Goal: Task Accomplishment & Management: Use online tool/utility

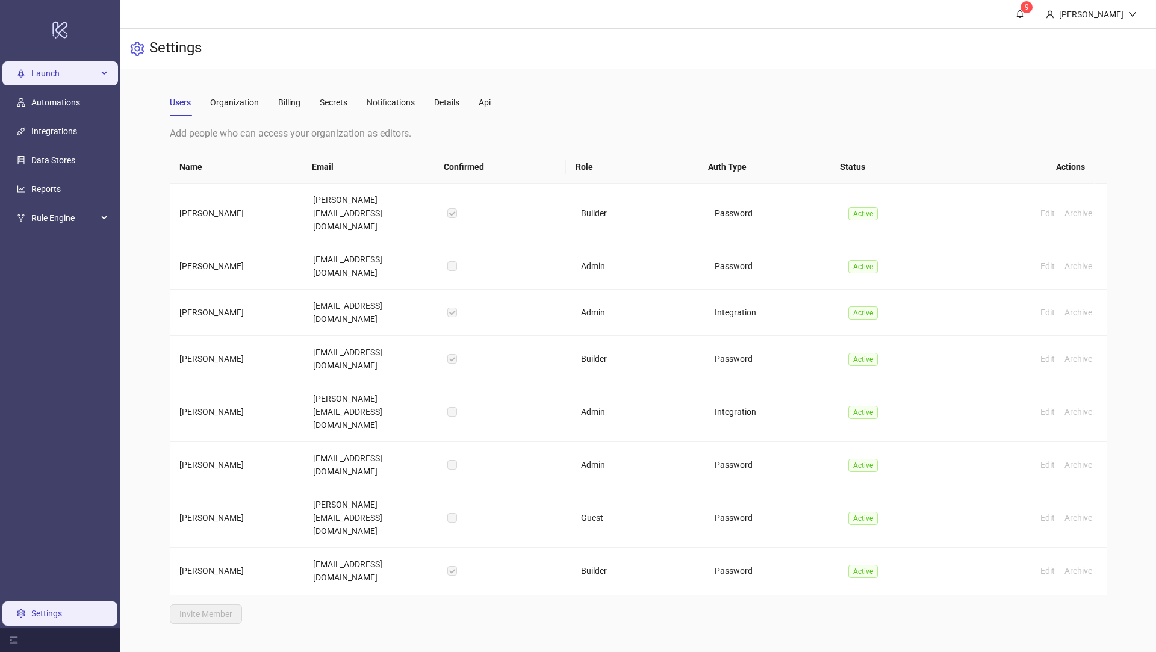
click at [90, 74] on span "Launch" at bounding box center [64, 73] width 66 height 24
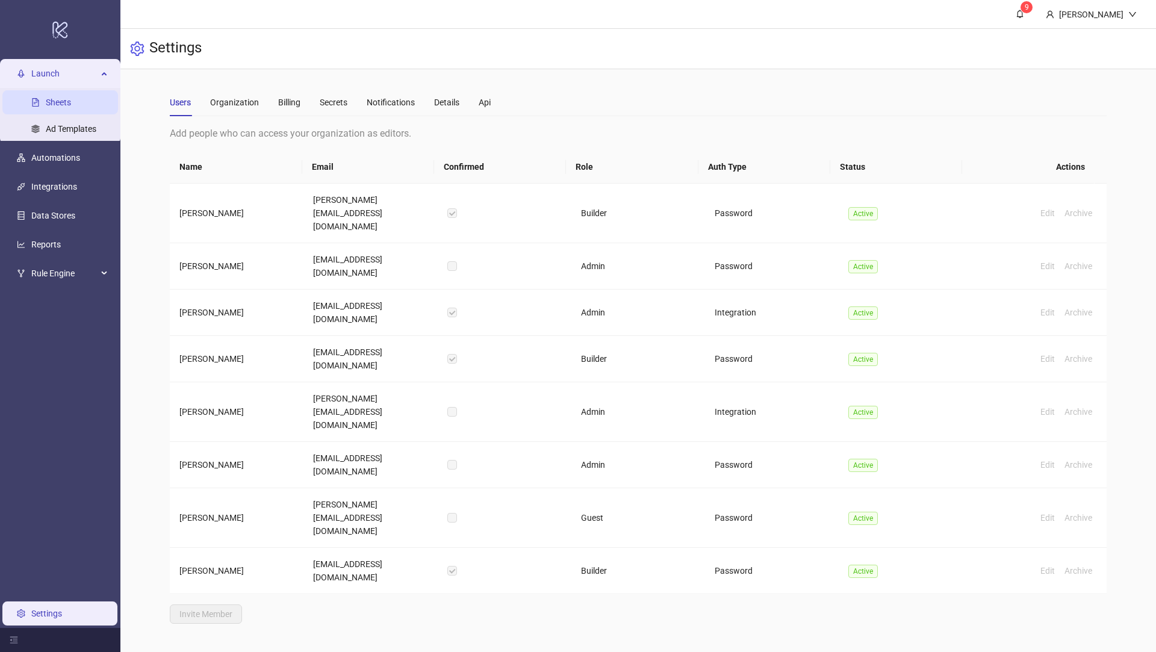
click at [65, 105] on link "Sheets" at bounding box center [58, 103] width 25 height 10
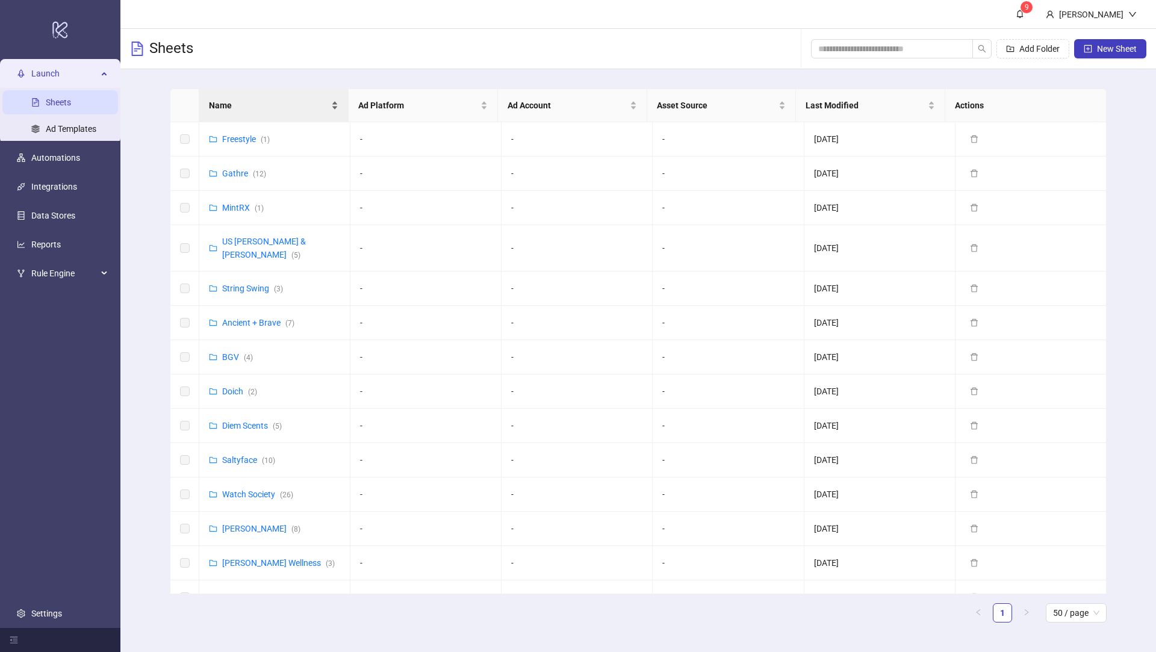
click at [254, 100] on span "Name" at bounding box center [269, 105] width 120 height 13
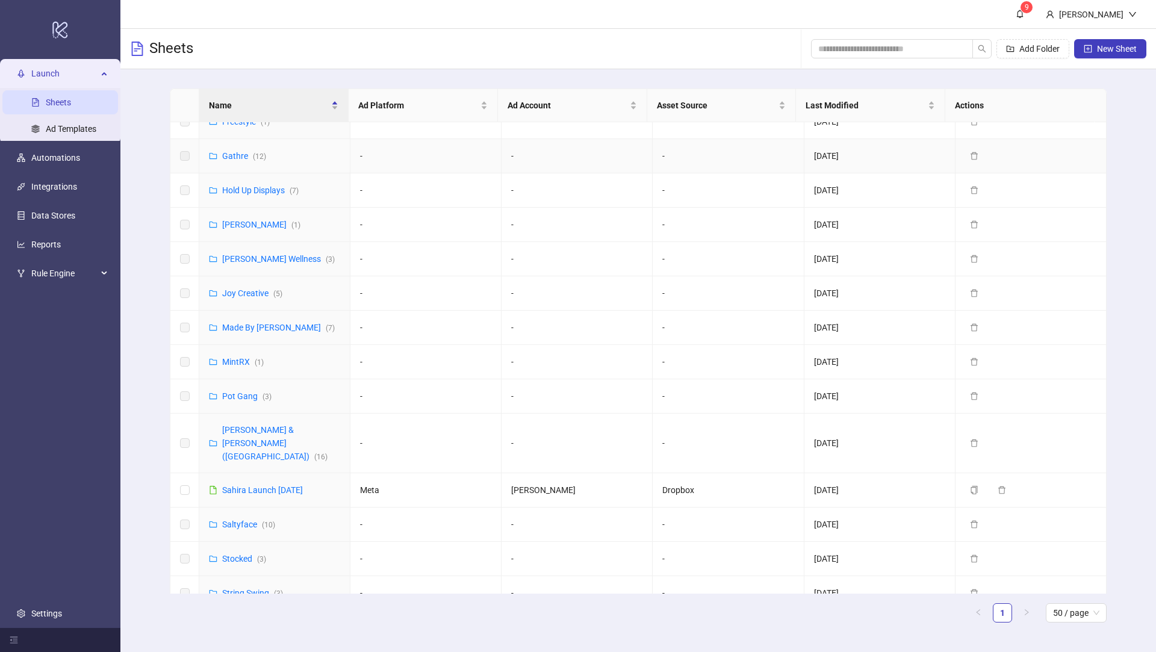
scroll to position [552, 0]
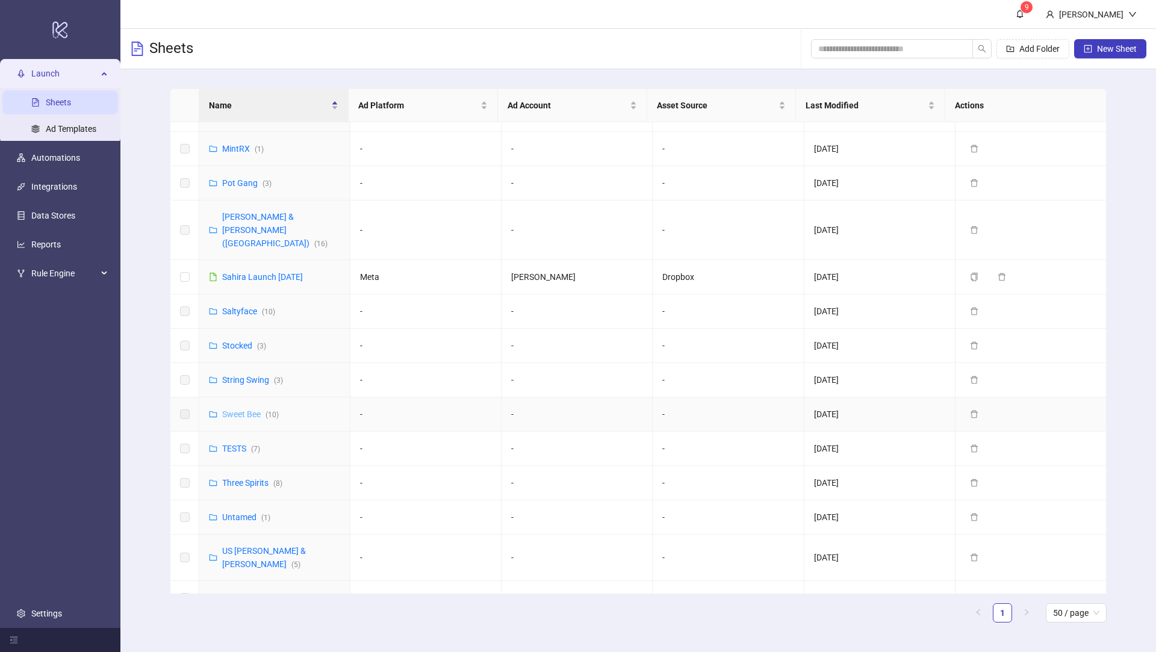
click at [244, 409] on link "Sweet Bee ( 10 )" at bounding box center [250, 414] width 57 height 10
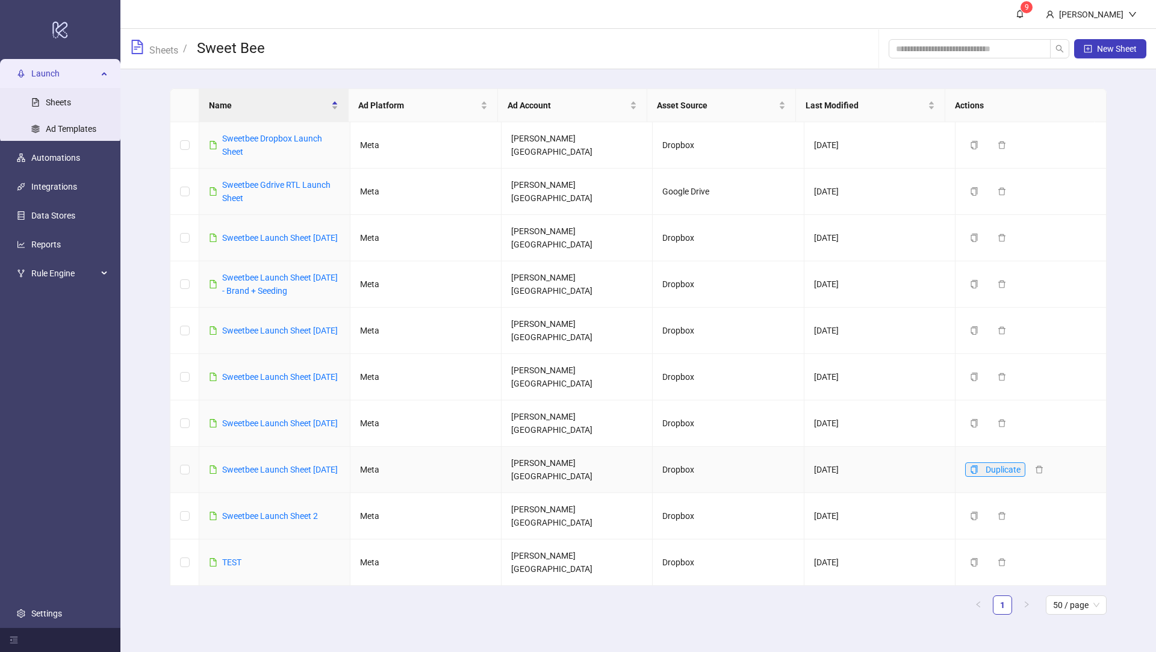
click at [970, 467] on icon "copy" at bounding box center [974, 469] width 8 height 8
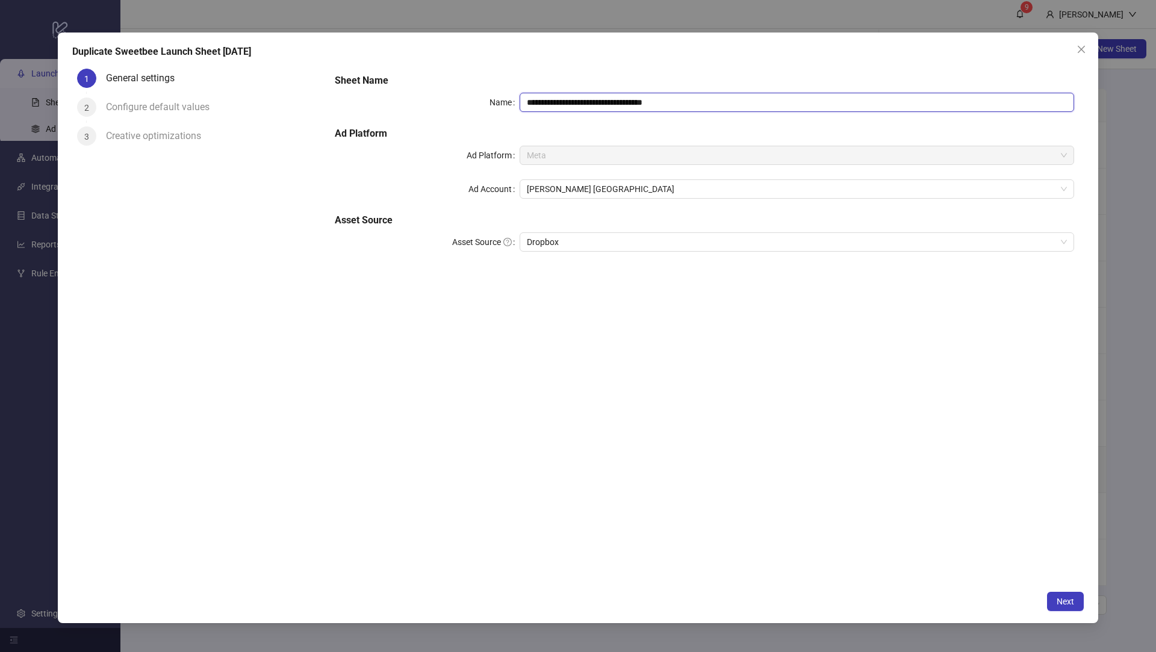
drag, startPoint x: 698, startPoint y: 101, endPoint x: 636, endPoint y: 104, distance: 62.1
click at [633, 104] on input "**********" at bounding box center [797, 102] width 555 height 19
type input "**********"
click at [1072, 608] on button "Next" at bounding box center [1065, 601] width 37 height 19
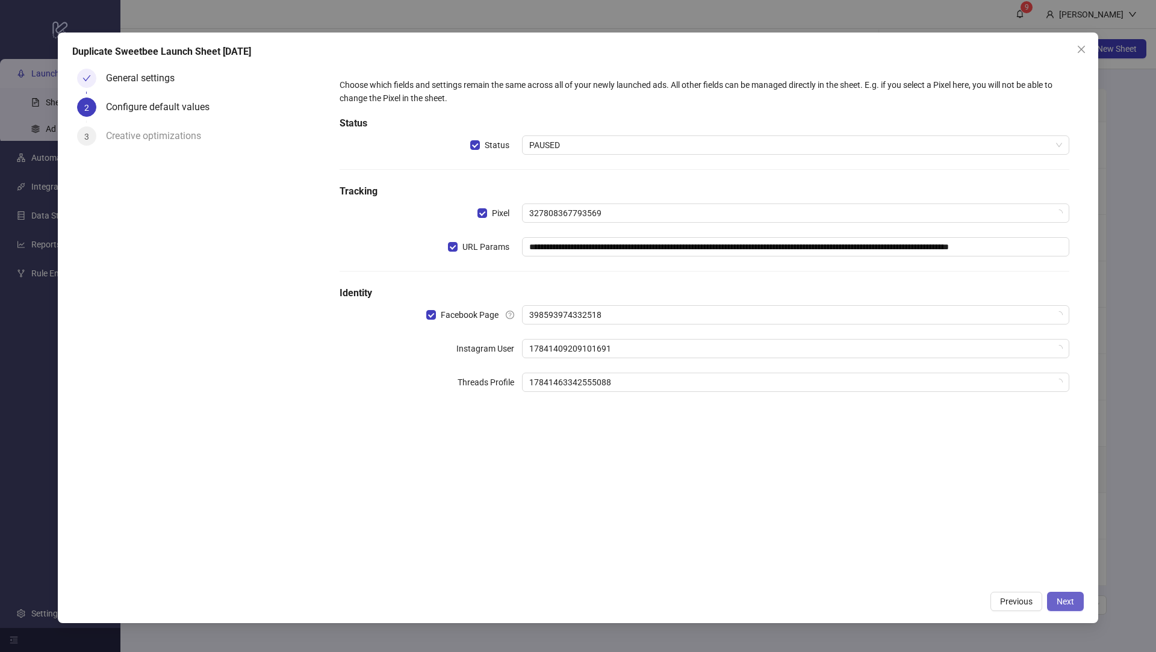
click at [1072, 608] on button "Next" at bounding box center [1065, 601] width 37 height 19
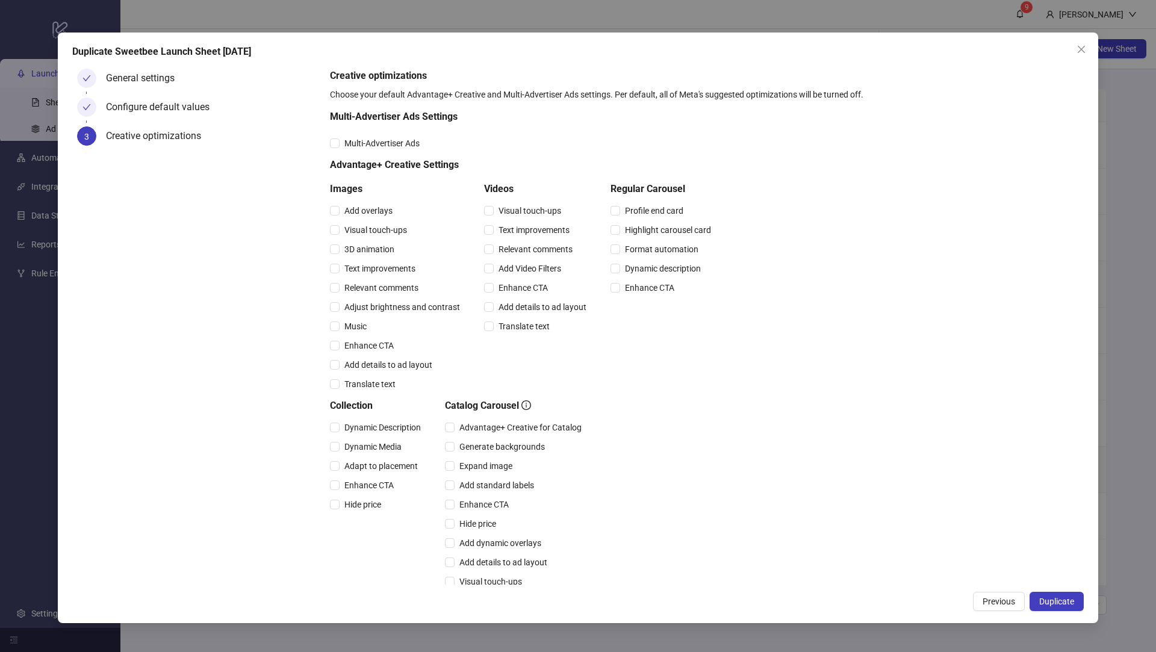
click at [1074, 609] on button "Duplicate" at bounding box center [1057, 601] width 54 height 19
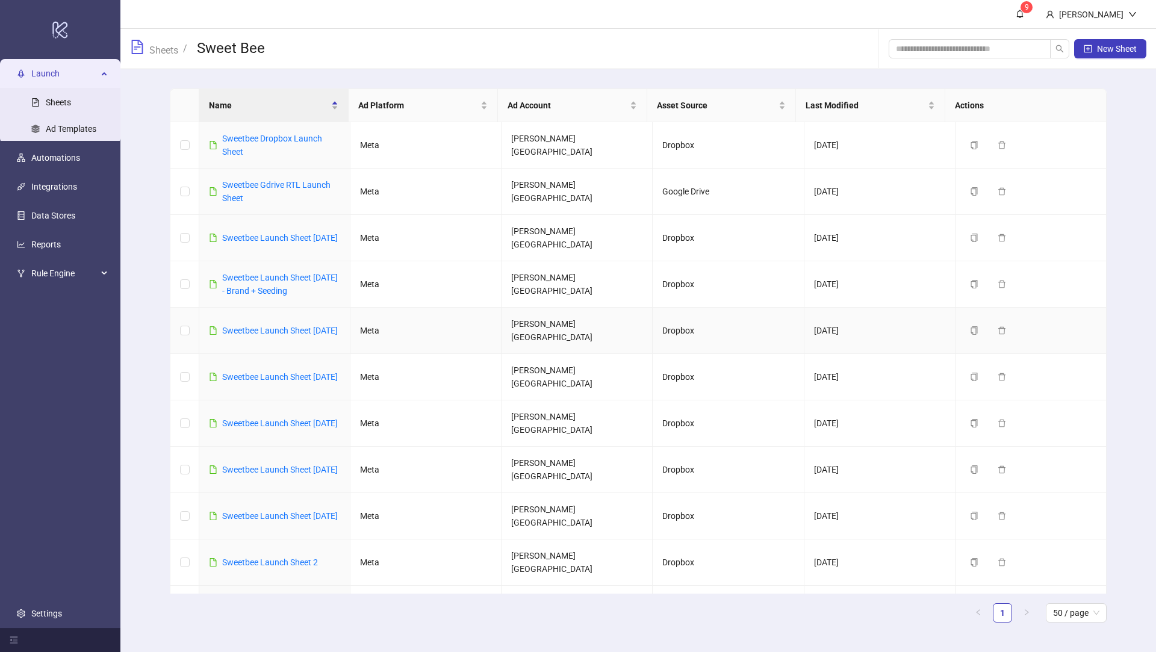
scroll to position [12, 0]
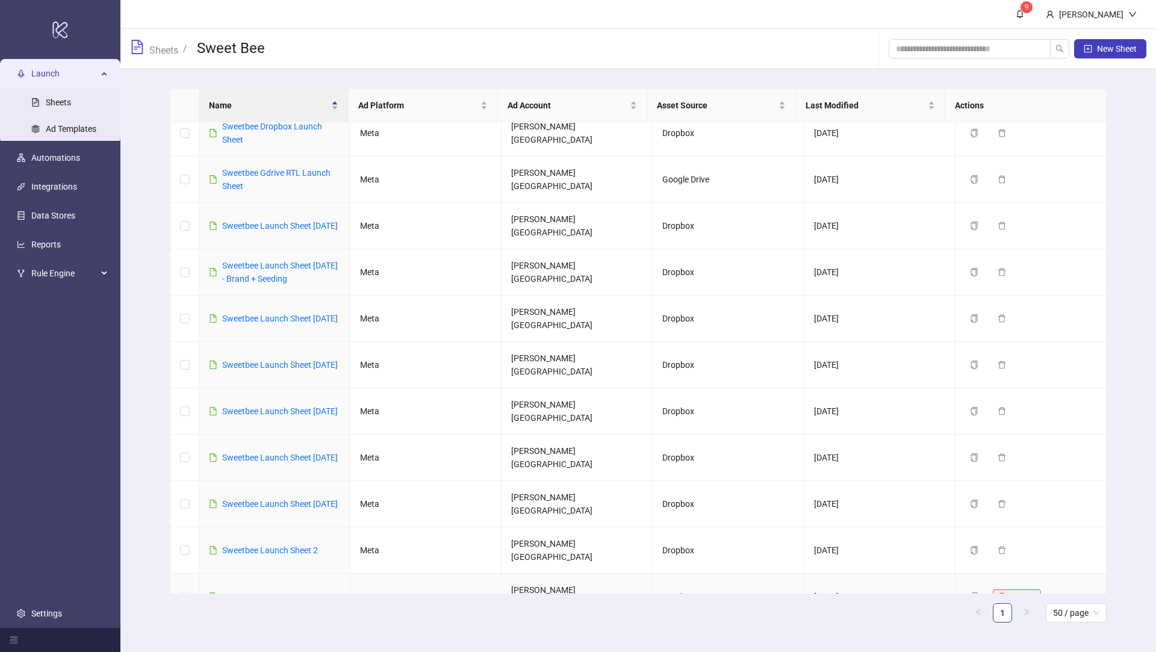
click at [998, 593] on icon "delete" at bounding box center [1002, 597] width 8 height 8
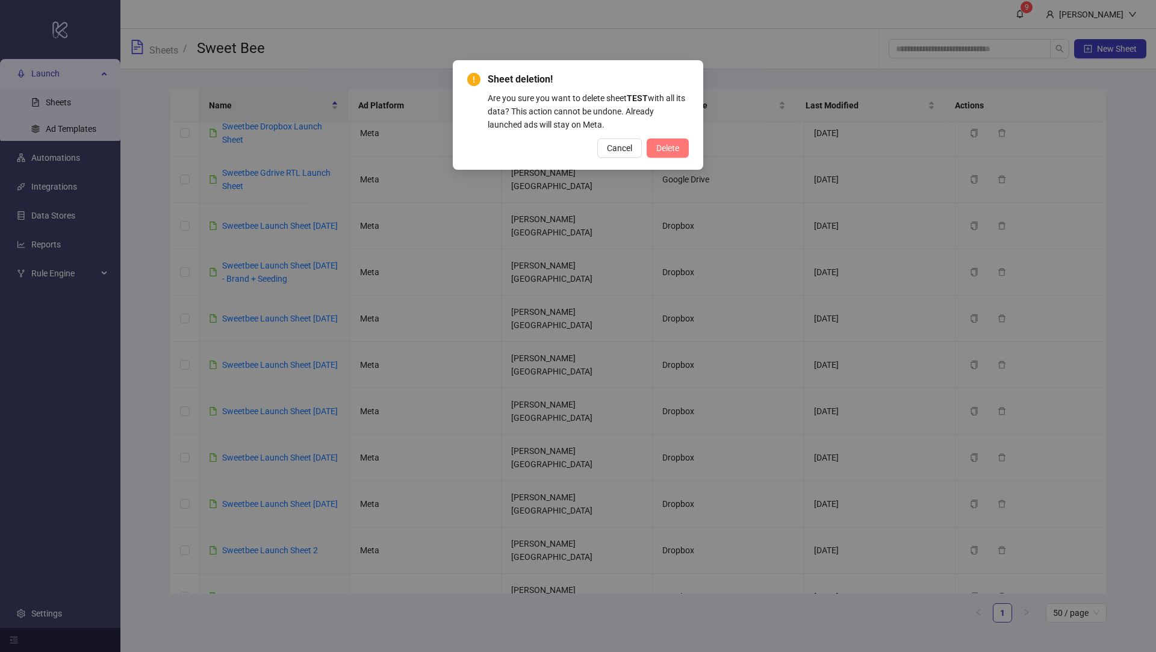
click at [663, 149] on span "Delete" at bounding box center [667, 148] width 23 height 10
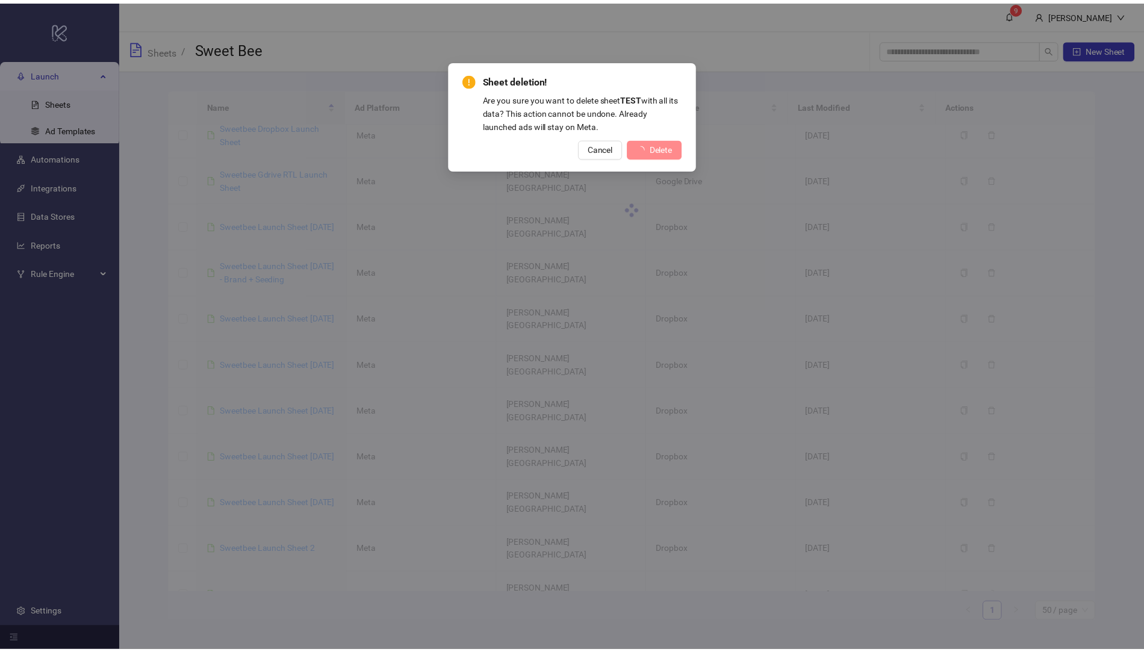
scroll to position [0, 0]
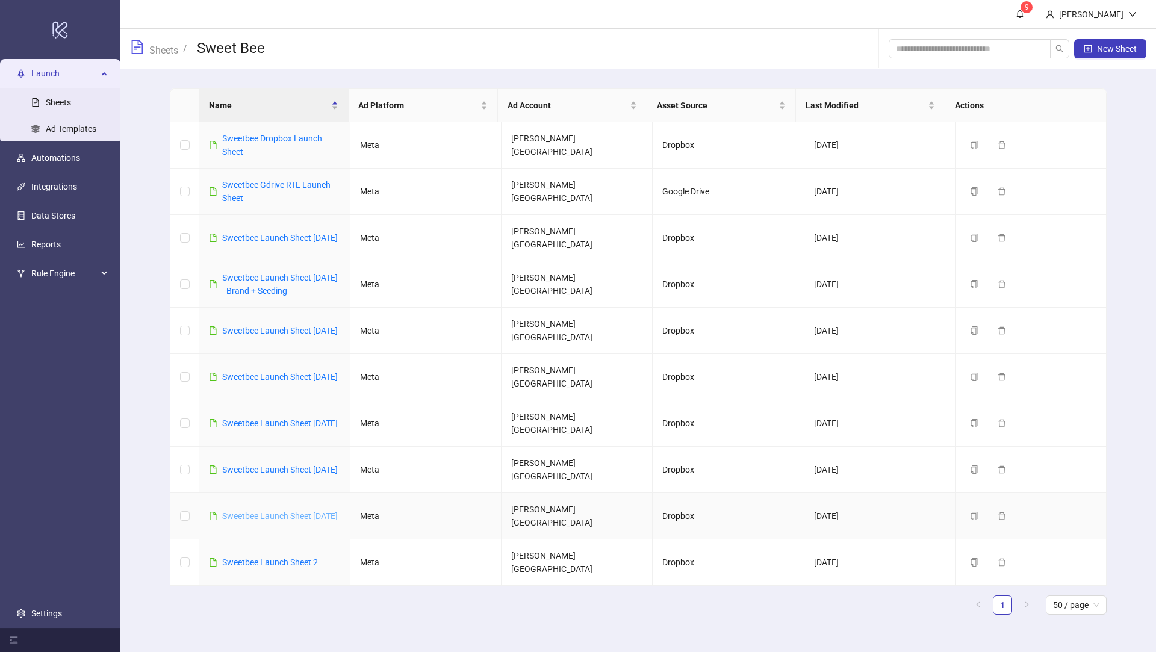
click at [240, 516] on link "Sweetbee Launch Sheet [DATE]" at bounding box center [280, 516] width 116 height 10
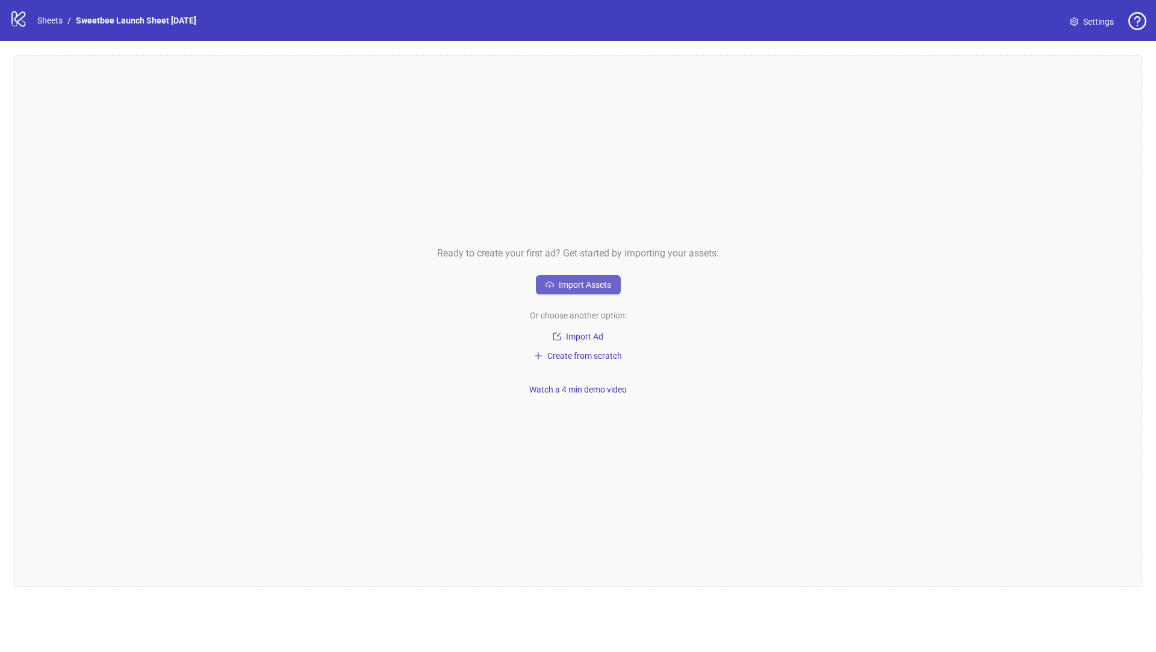
click at [596, 281] on span "Import Assets" at bounding box center [585, 285] width 52 height 10
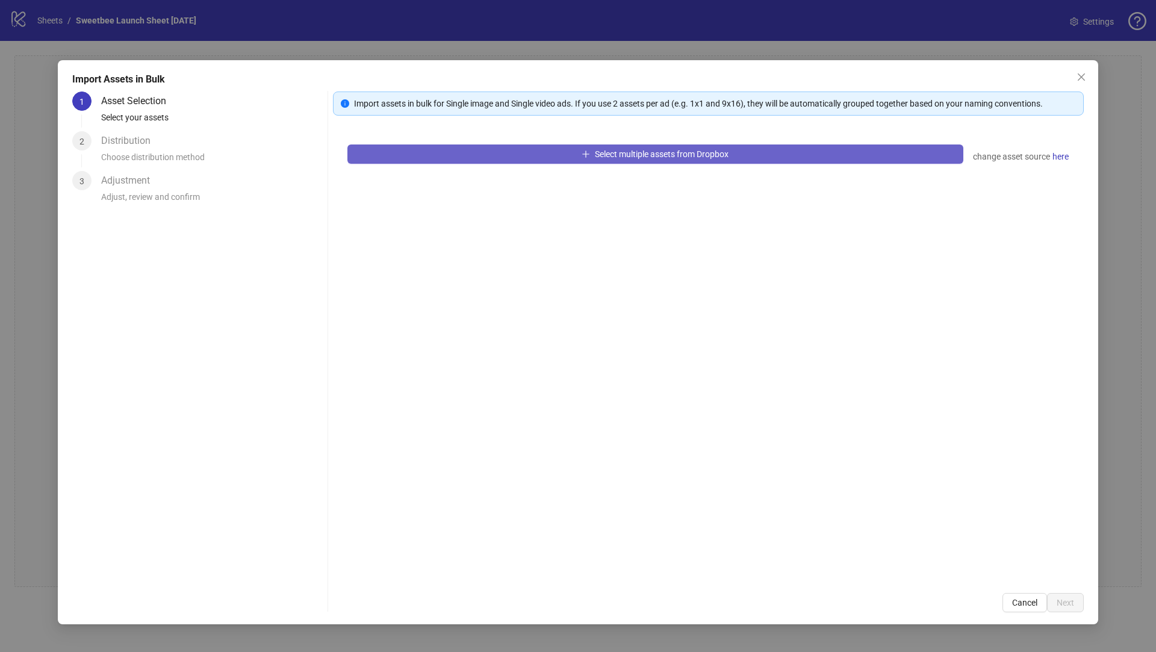
click at [724, 158] on span "Select multiple assets from Dropbox" at bounding box center [662, 154] width 134 height 10
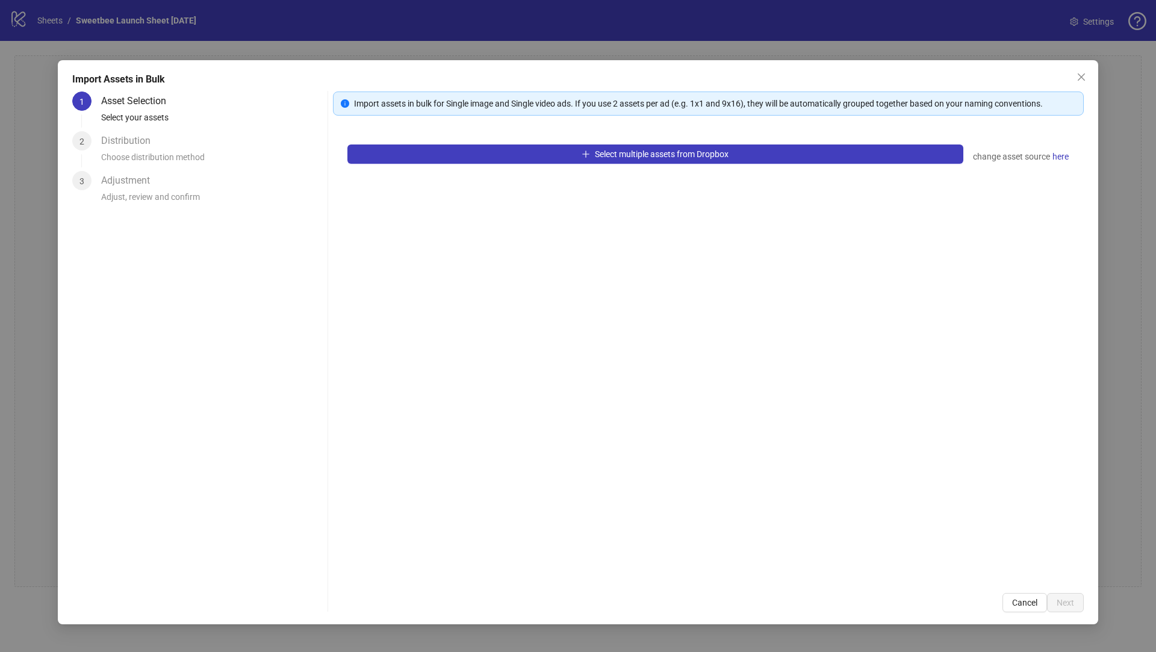
click at [46, 86] on div "Import Assets in Bulk 1 Asset Selection Select your assets 2 Distribution Choos…" at bounding box center [578, 326] width 1156 height 652
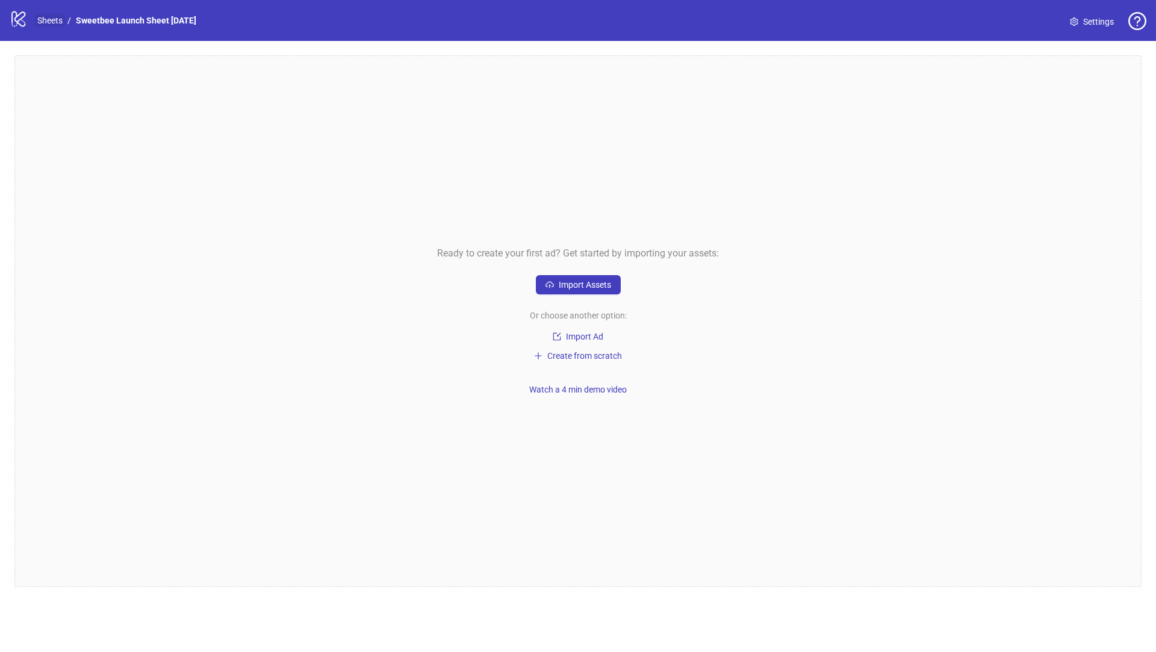
click at [49, 21] on link "Sheets" at bounding box center [50, 20] width 30 height 13
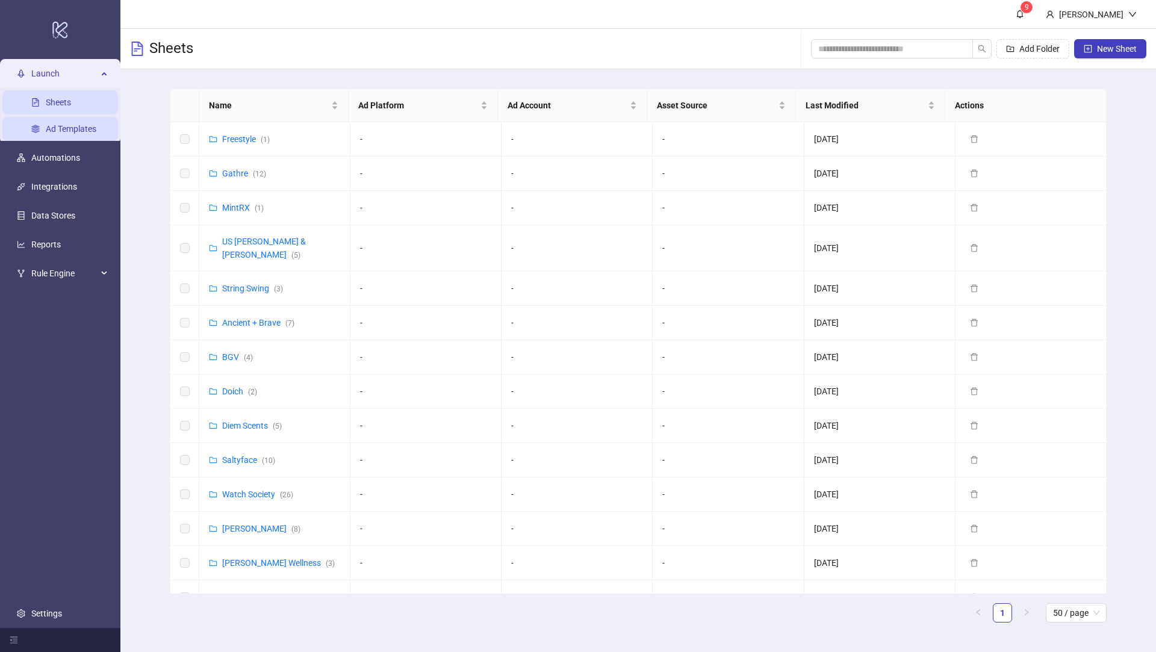
click at [64, 134] on link "Ad Templates" at bounding box center [71, 129] width 51 height 10
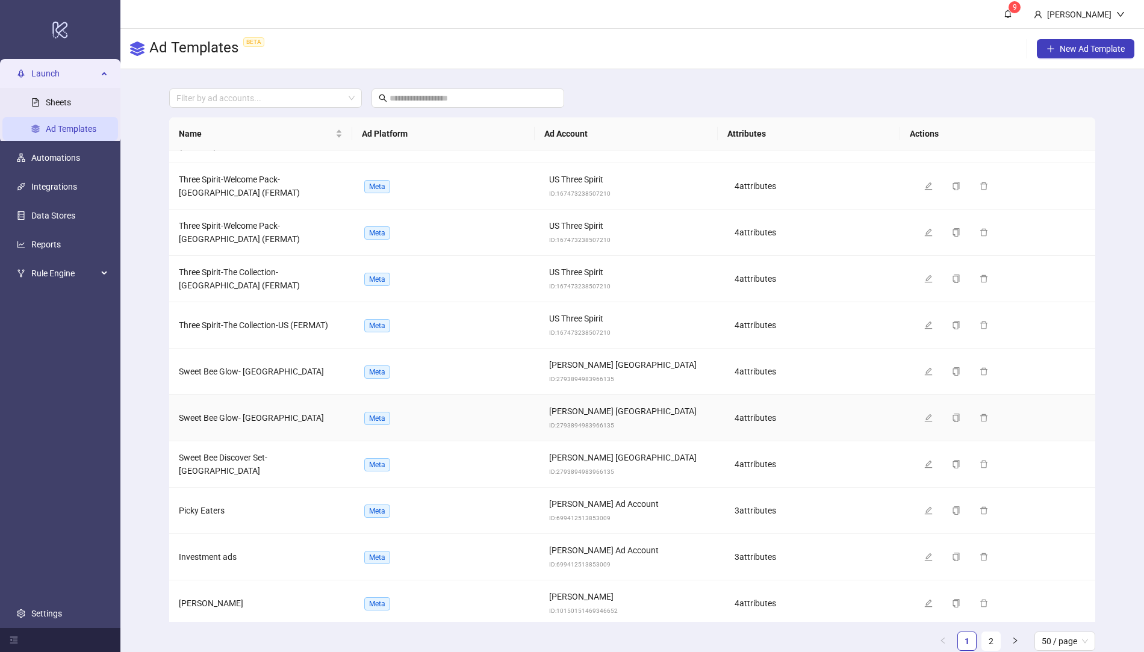
scroll to position [150, 0]
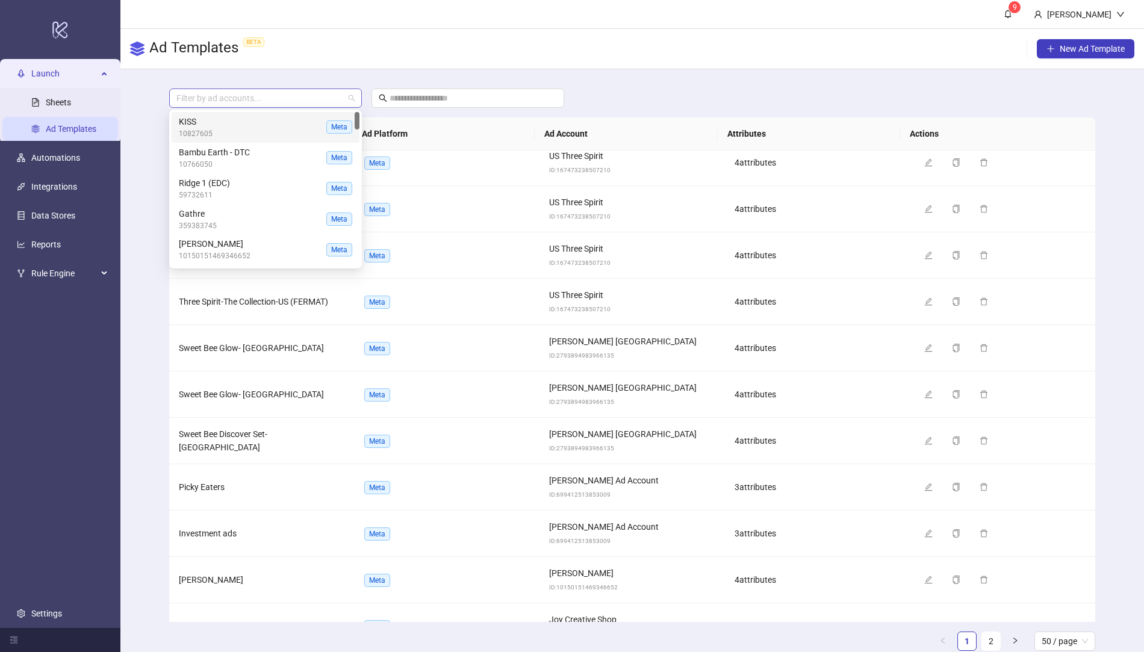
click at [228, 98] on div at bounding box center [259, 98] width 175 height 17
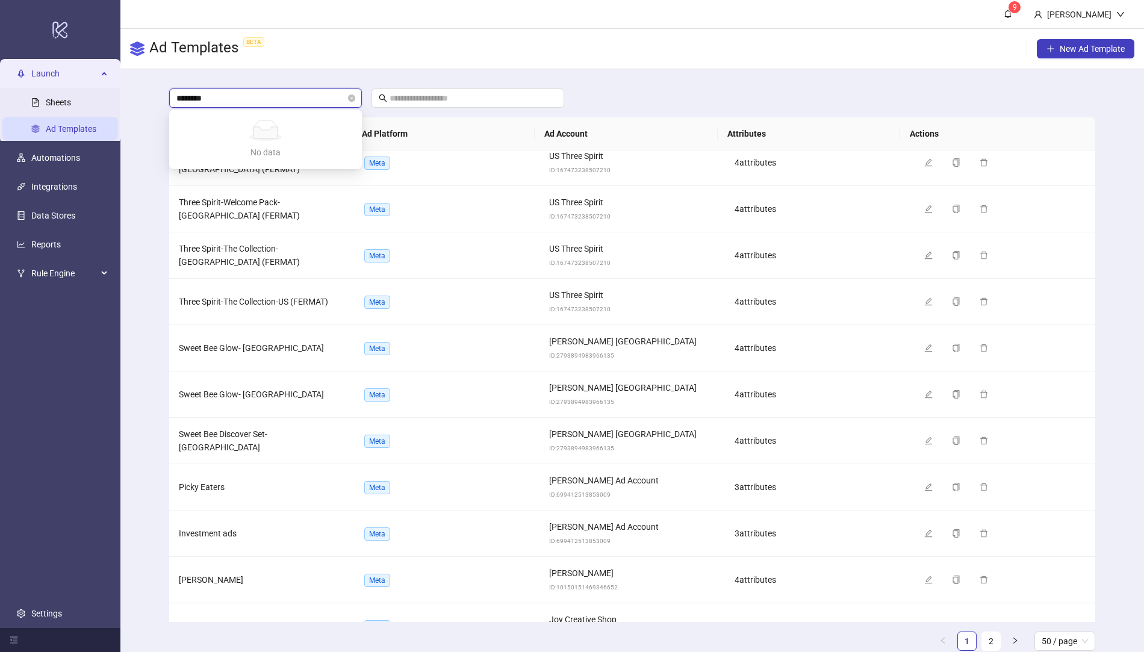
type input "*********"
click at [641, 78] on main "Filter by ad accounts... Name Ad Platform Ad Account Attributes Actions String …" at bounding box center [632, 374] width 945 height 611
click at [288, 101] on div at bounding box center [259, 98] width 175 height 17
type input "*"
type input "****"
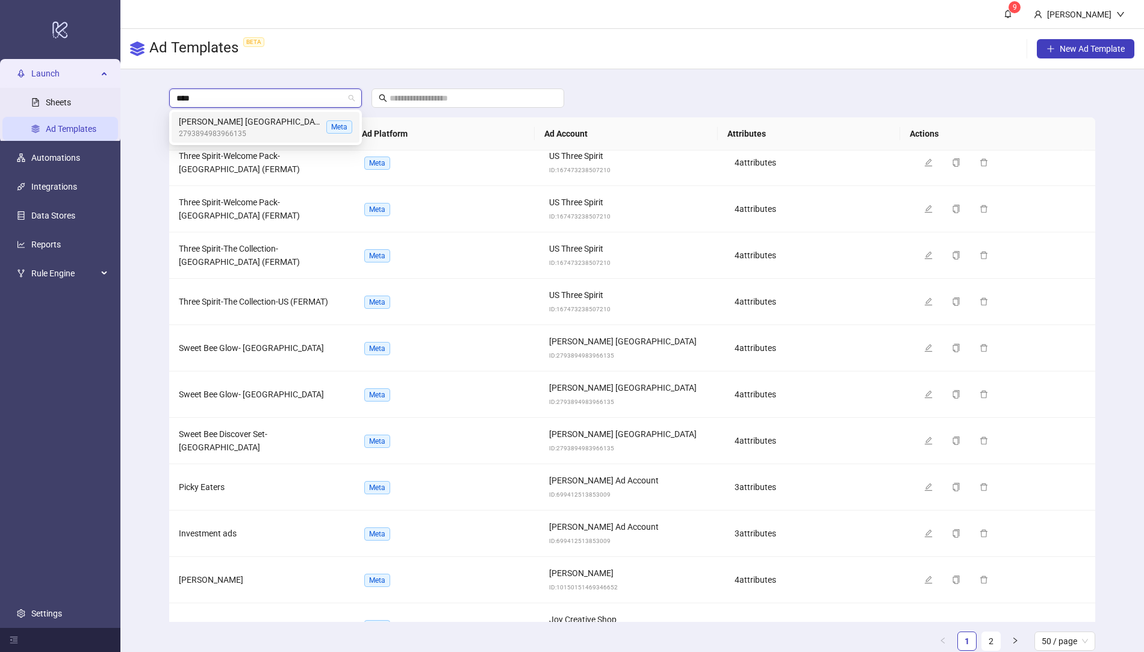
click at [235, 126] on span "[PERSON_NAME] [GEOGRAPHIC_DATA]" at bounding box center [250, 121] width 143 height 13
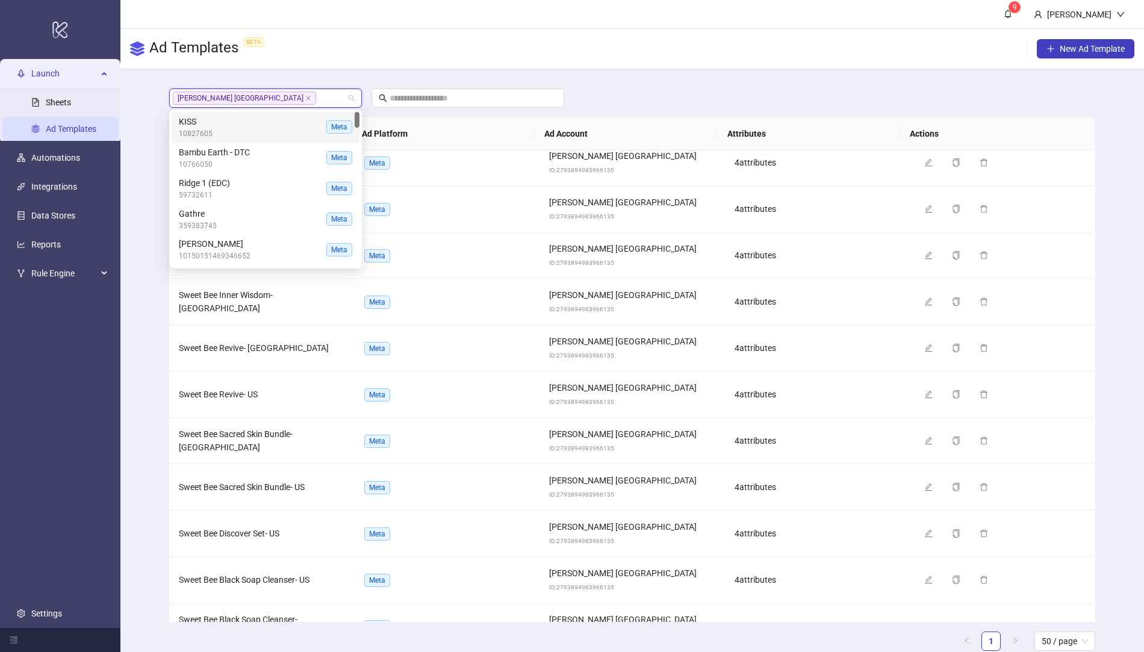
click at [648, 83] on main "[PERSON_NAME] USA + 0 ... Name Ad Platform Ad Account Attributes Actions Sweet …" at bounding box center [632, 374] width 945 height 611
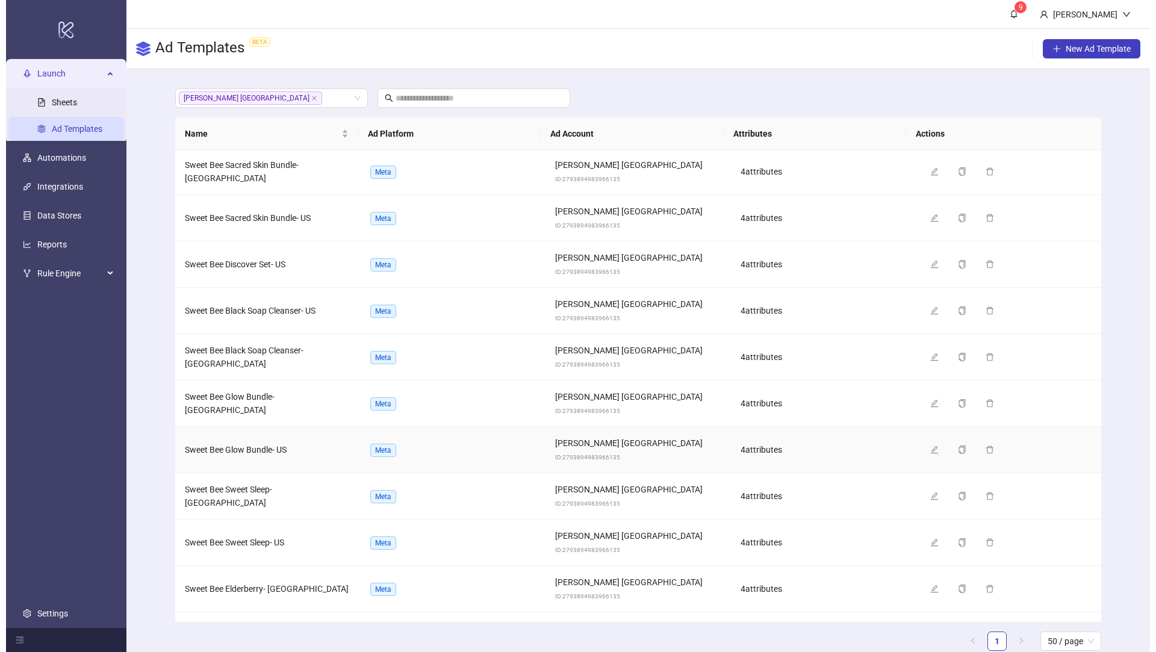
scroll to position [445, 0]
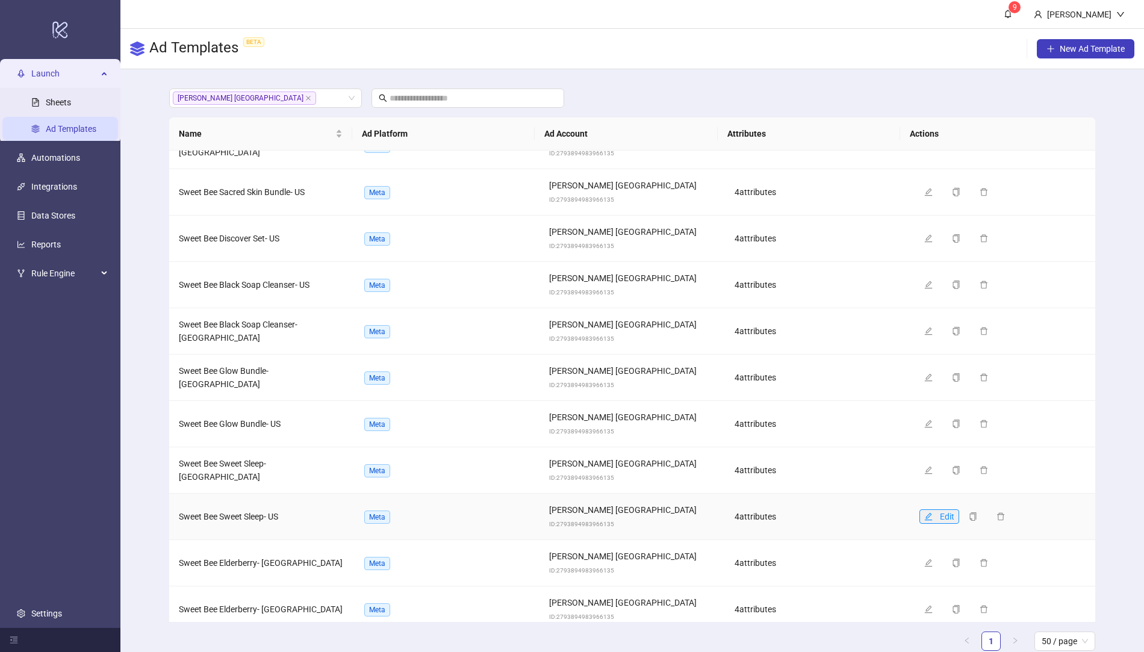
click at [924, 512] on icon "edit" at bounding box center [928, 516] width 8 height 8
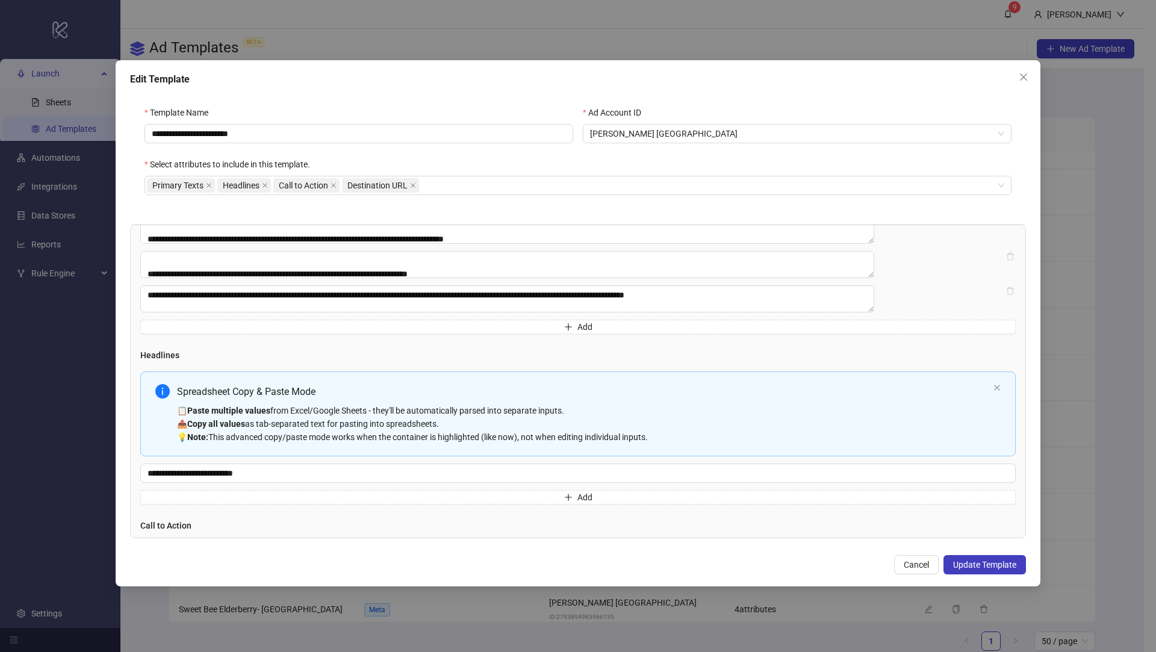
scroll to position [290, 0]
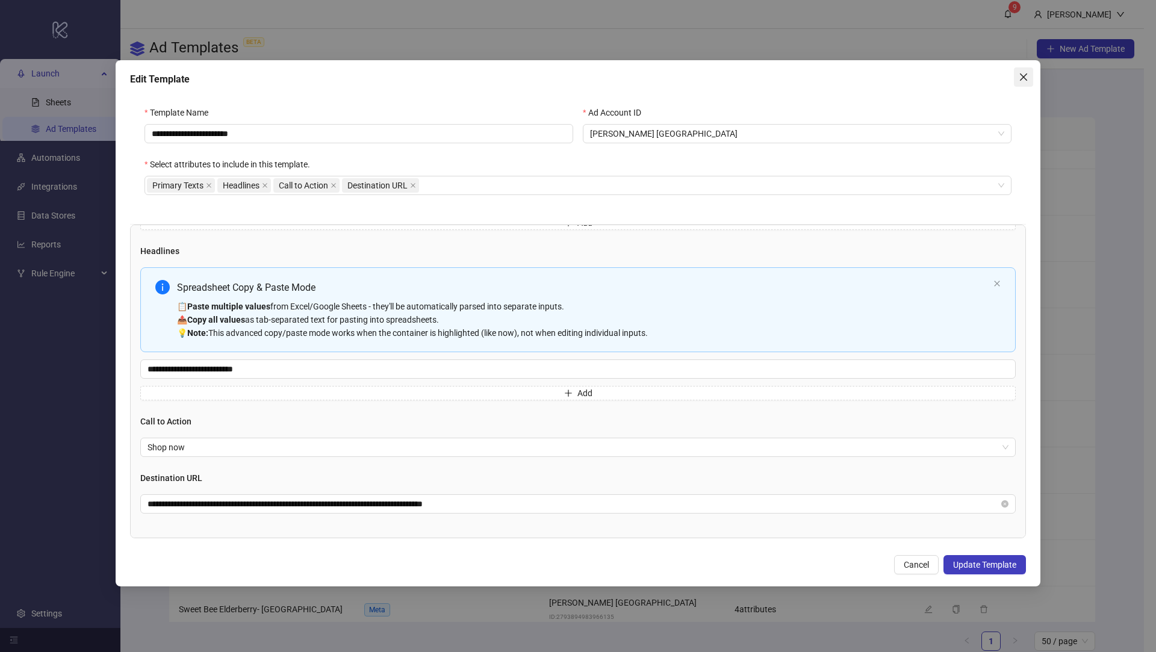
click at [1027, 74] on icon "close" at bounding box center [1024, 77] width 10 height 10
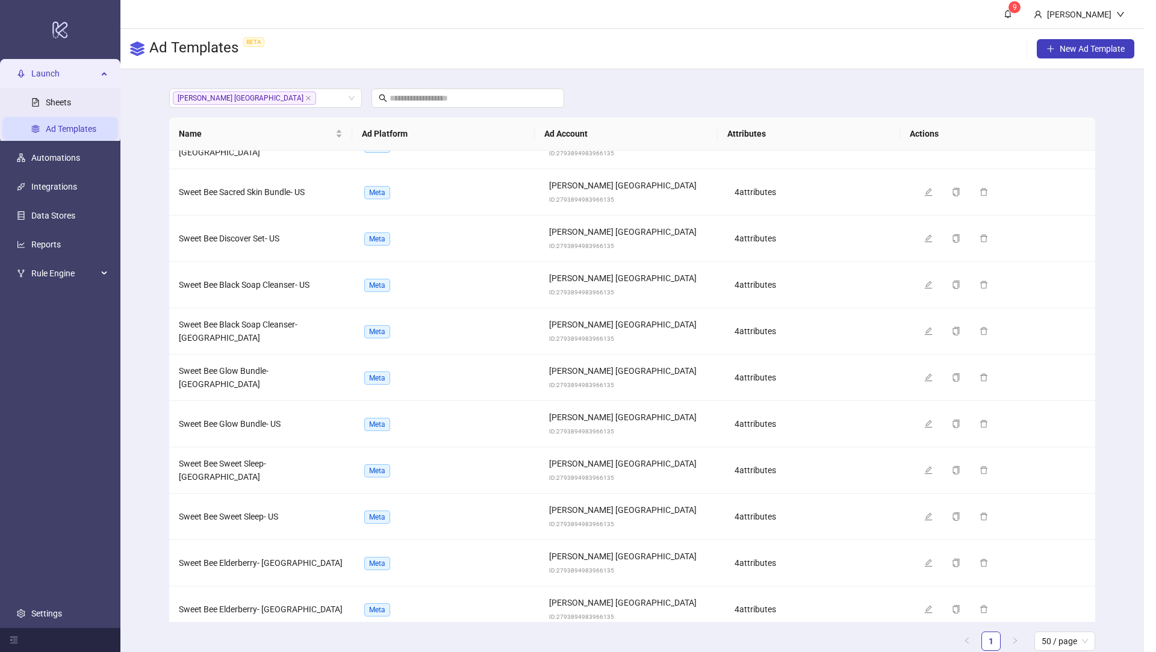
scroll to position [172, 0]
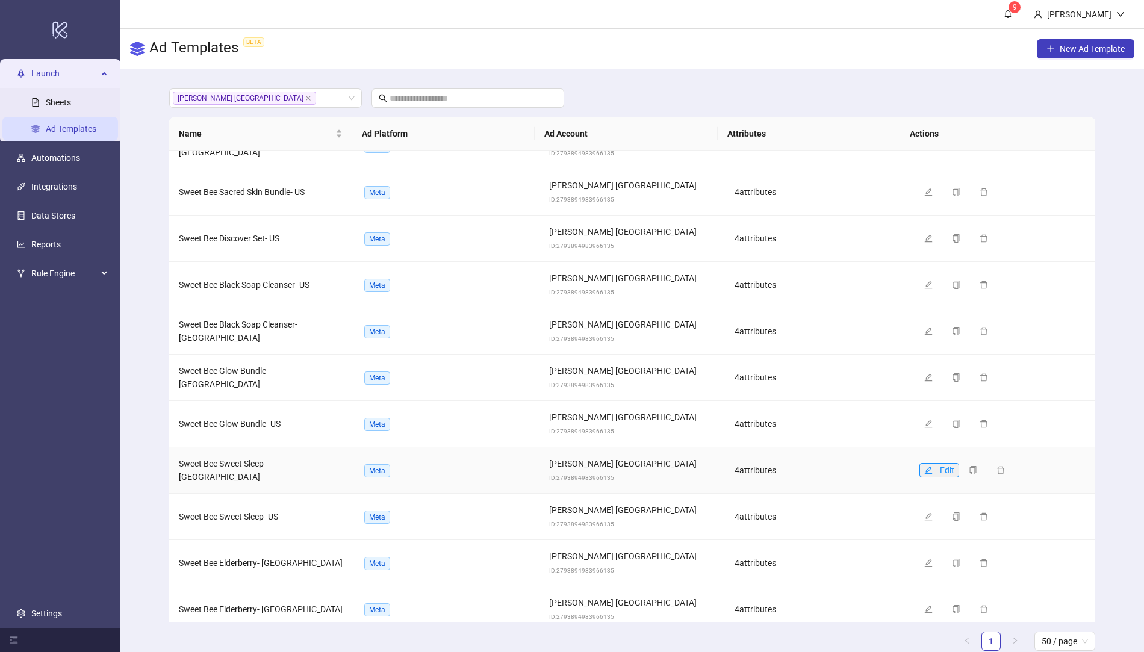
click at [924, 466] on icon "edit" at bounding box center [928, 470] width 8 height 8
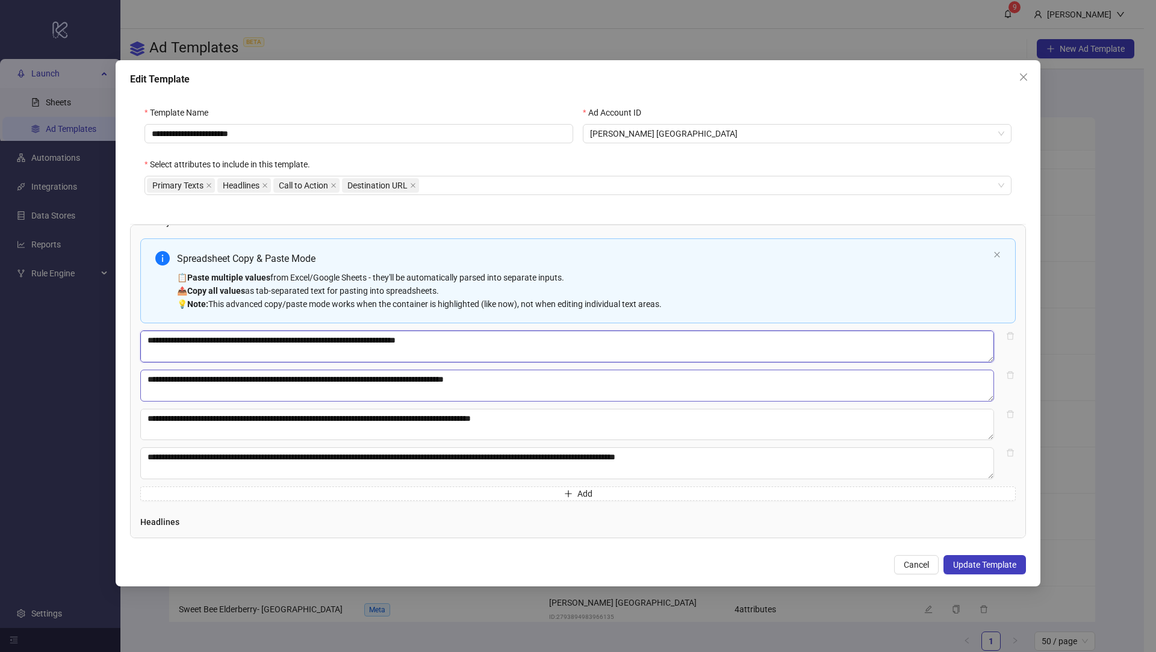
scroll to position [13, 0]
drag, startPoint x: 159, startPoint y: 340, endPoint x: 616, endPoint y: 468, distance: 474.5
click at [616, 468] on div "**********" at bounding box center [578, 369] width 876 height 263
type textarea "**********"
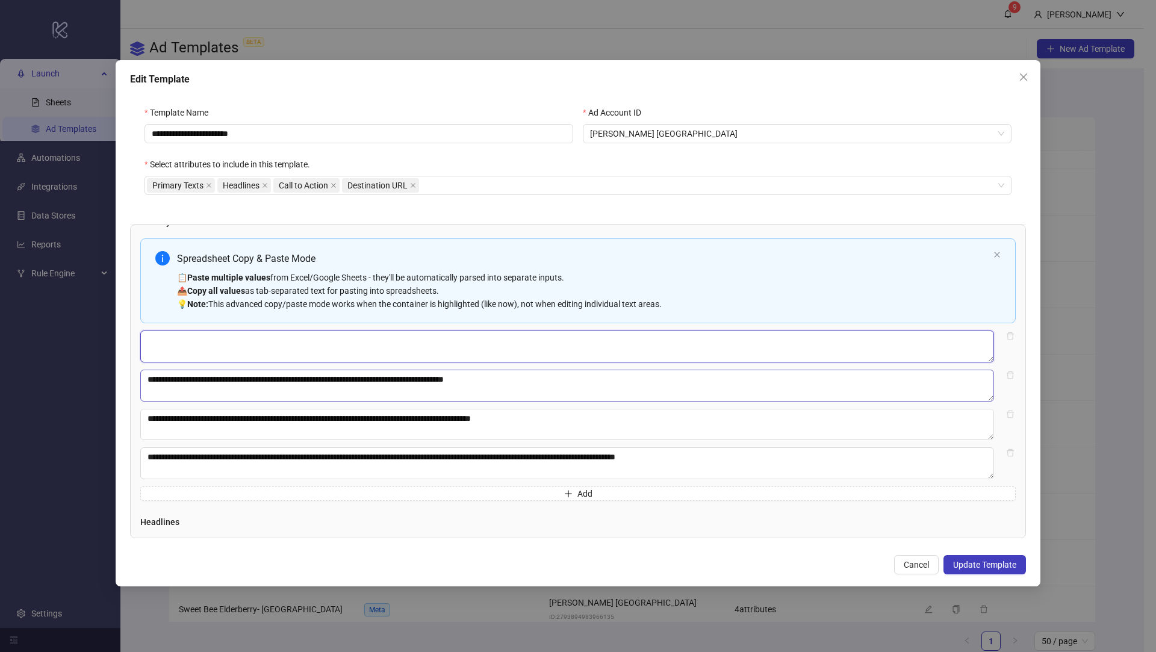
type textarea "**********"
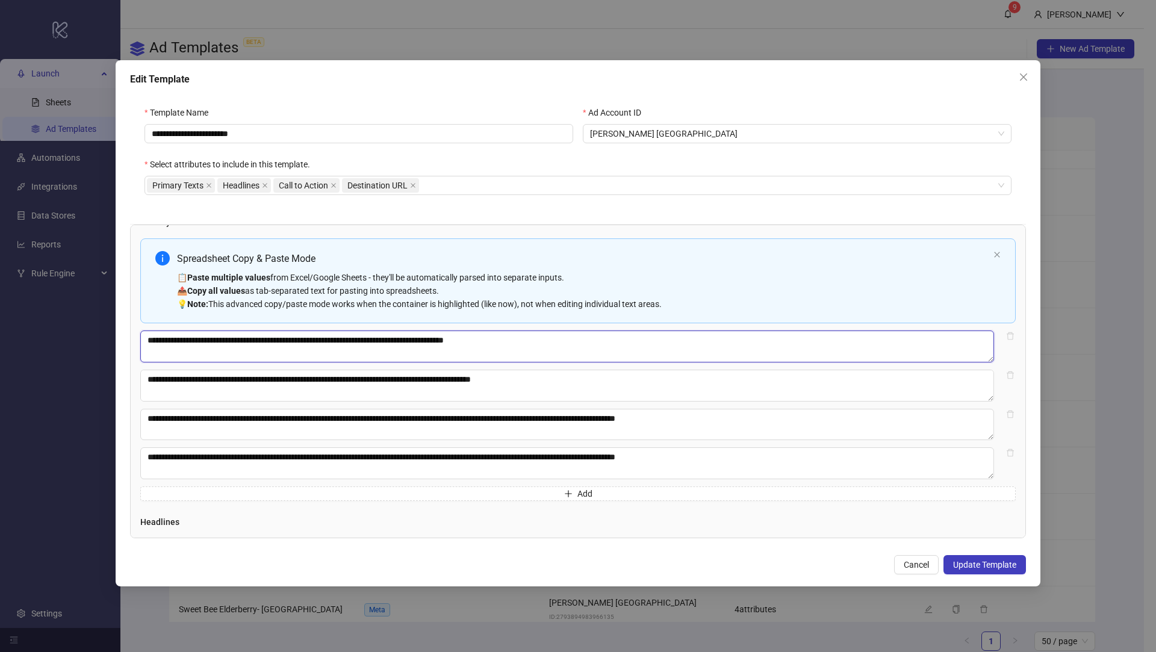
scroll to position [0, 0]
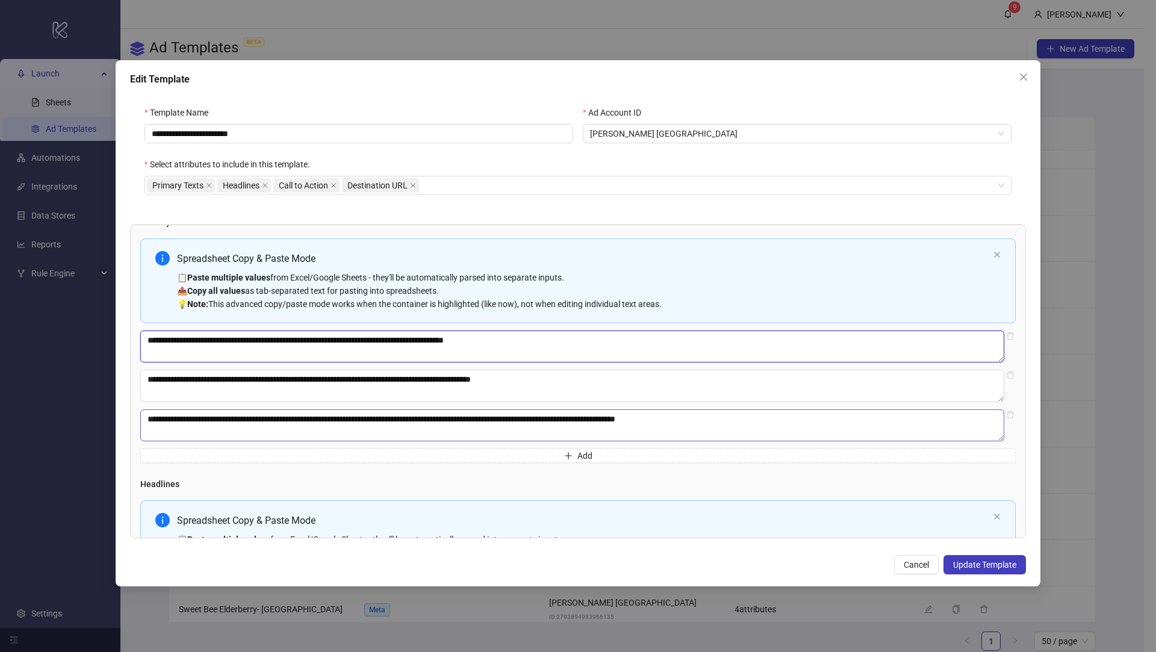
drag, startPoint x: 167, startPoint y: 347, endPoint x: 594, endPoint y: 434, distance: 435.6
click at [594, 434] on div "**********" at bounding box center [578, 350] width 876 height 225
type textarea "**********"
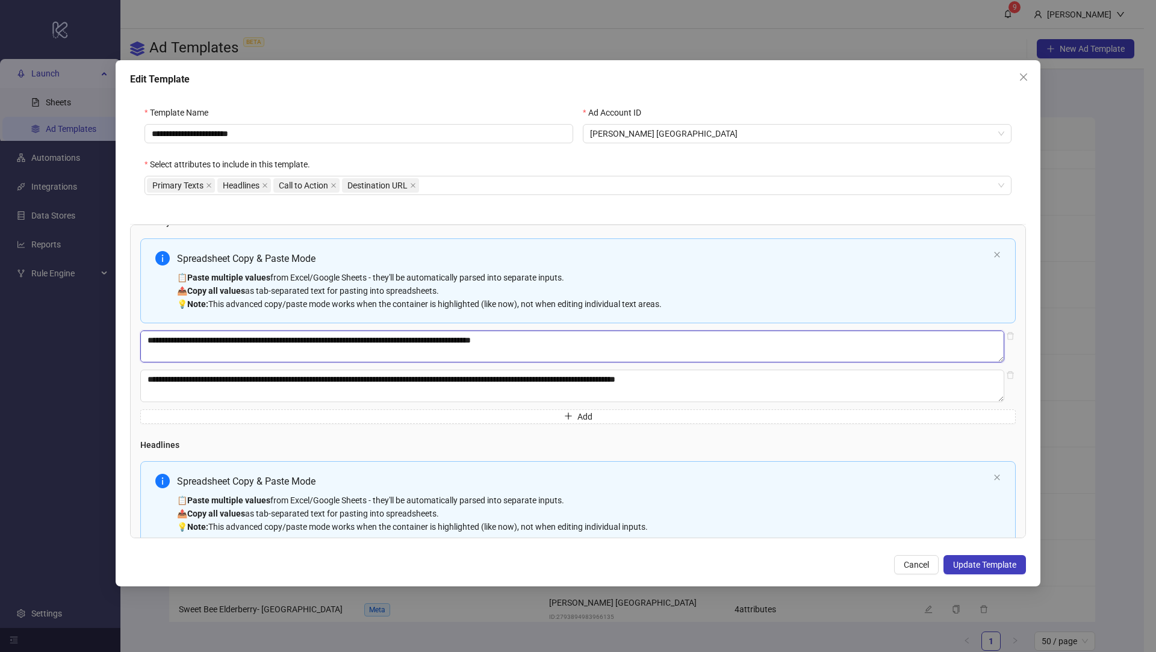
scroll to position [13, 0]
drag, startPoint x: 146, startPoint y: 340, endPoint x: 668, endPoint y: 355, distance: 522.3
click at [668, 355] on textarea "**********" at bounding box center [572, 347] width 864 height 32
type textarea "**********"
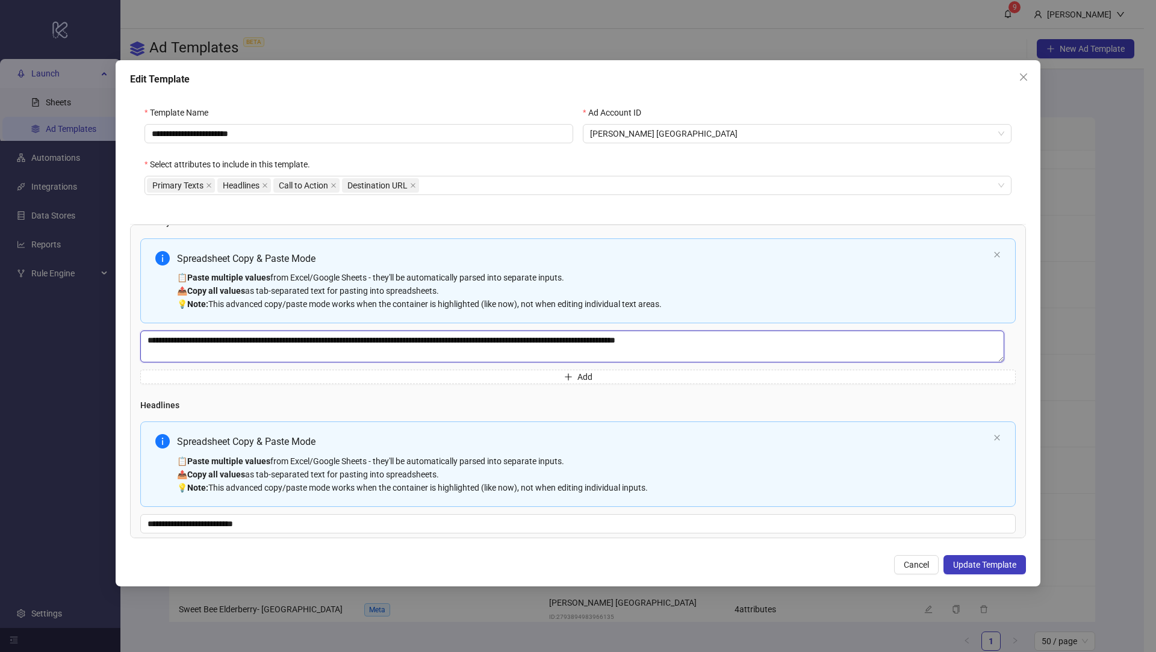
scroll to position [0, 0]
drag, startPoint x: 148, startPoint y: 342, endPoint x: 814, endPoint y: 349, distance: 665.4
click at [813, 349] on textarea "**********" at bounding box center [572, 347] width 864 height 32
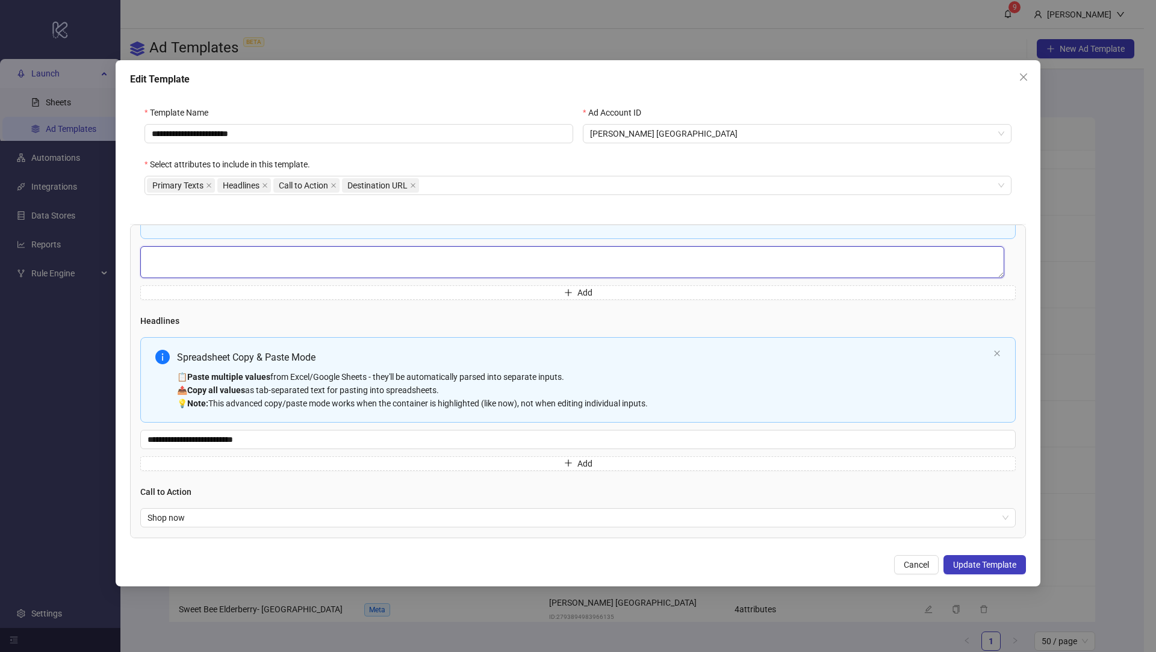
scroll to position [18, 0]
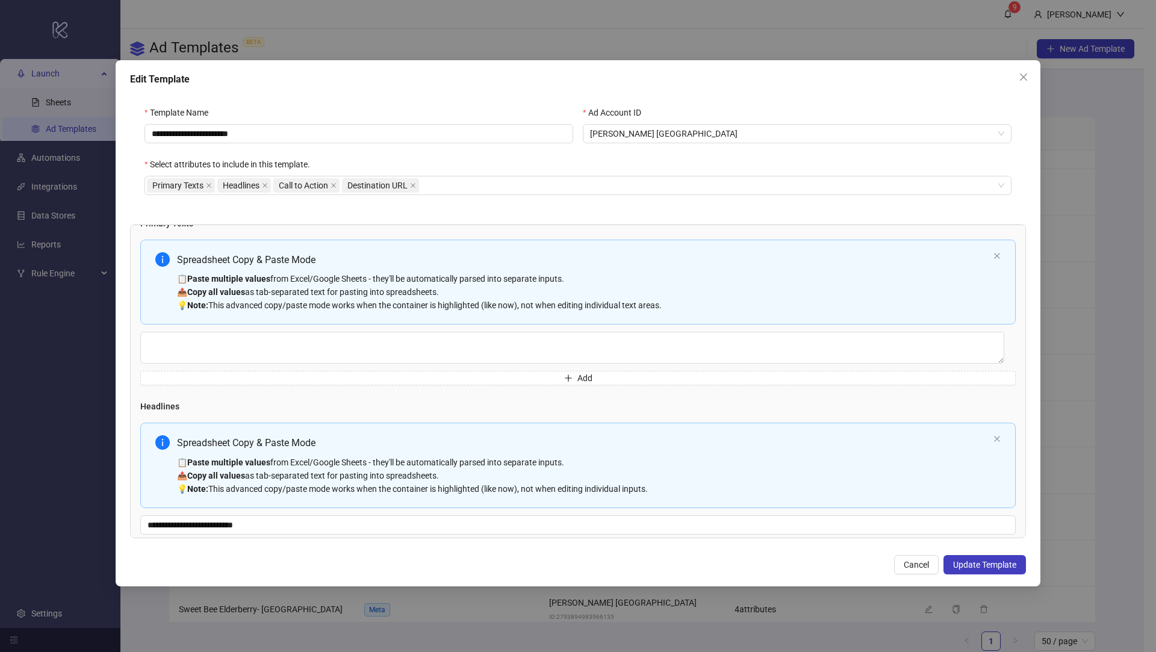
click at [425, 250] on div "Spreadsheet Copy & Paste Mode 📋 Paste multiple values from Excel/Google Sheets …" at bounding box center [578, 282] width 876 height 85
type textarea "**********"
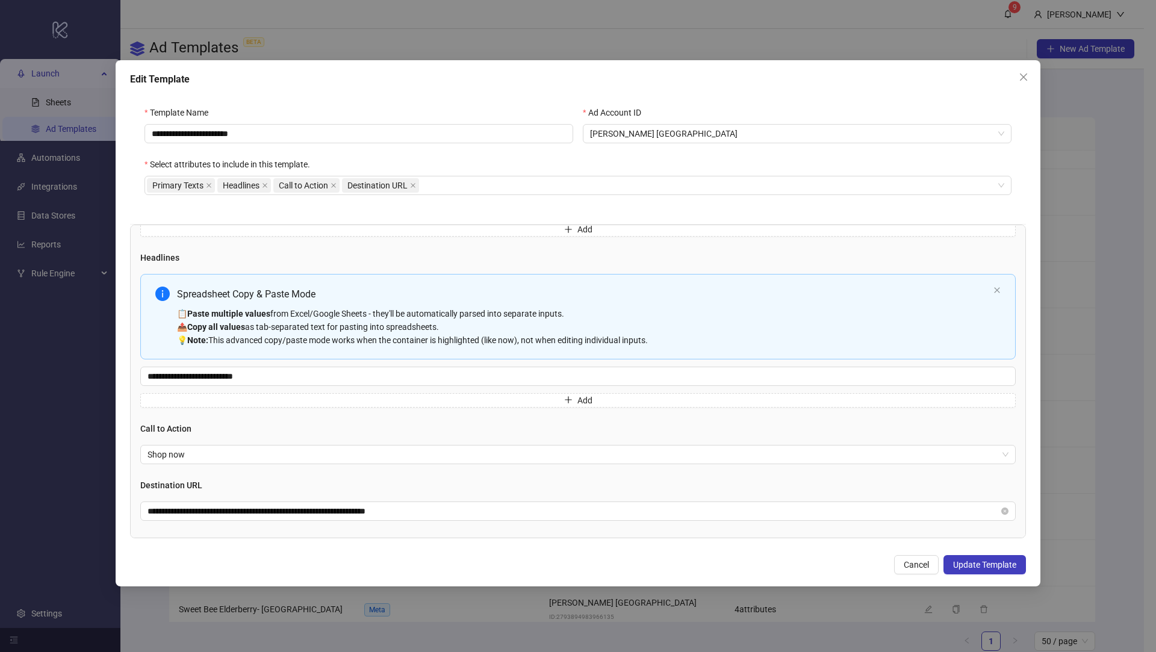
scroll to position [172, 0]
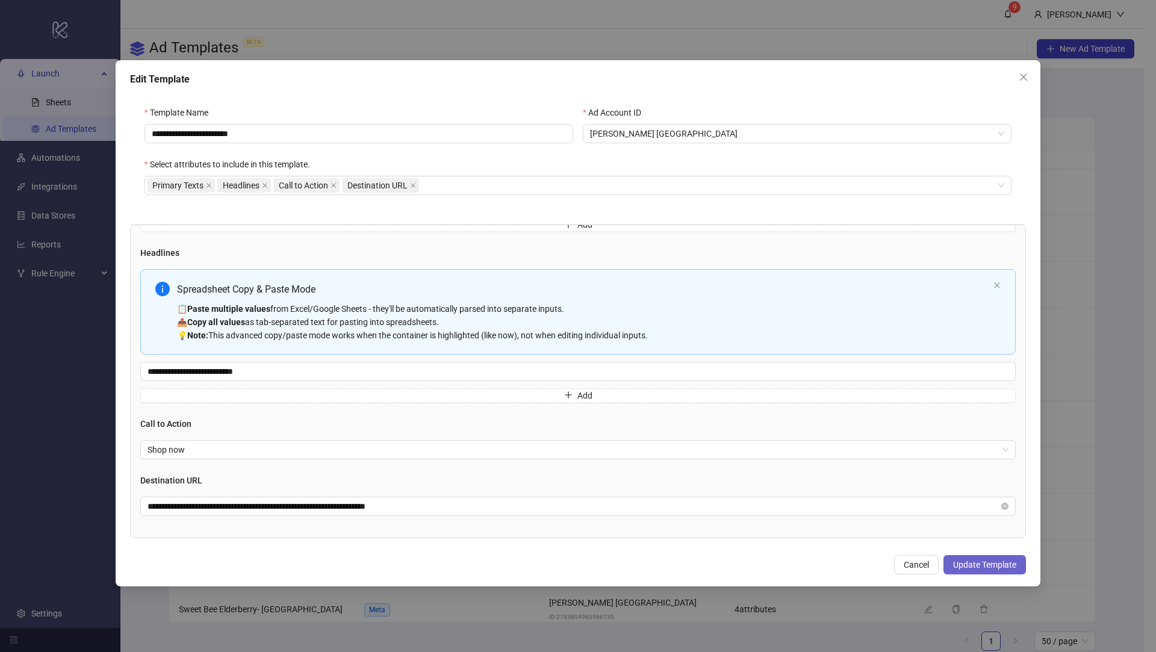
click at [988, 567] on span "Update Template" at bounding box center [984, 565] width 63 height 10
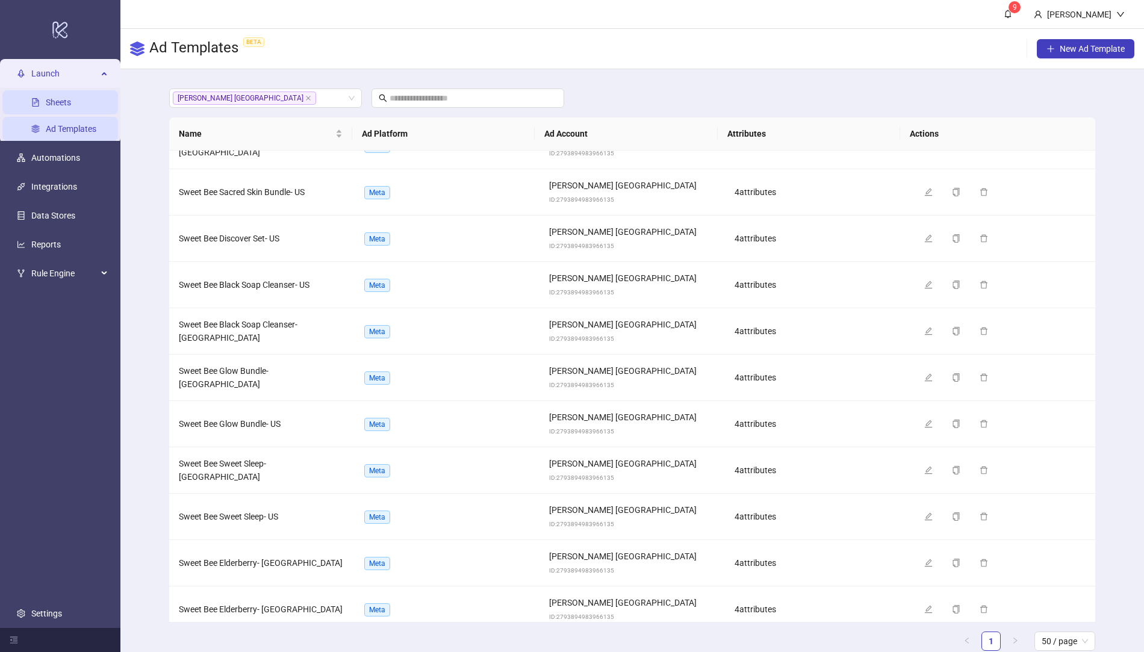
click at [59, 104] on link "Sheets" at bounding box center [58, 103] width 25 height 10
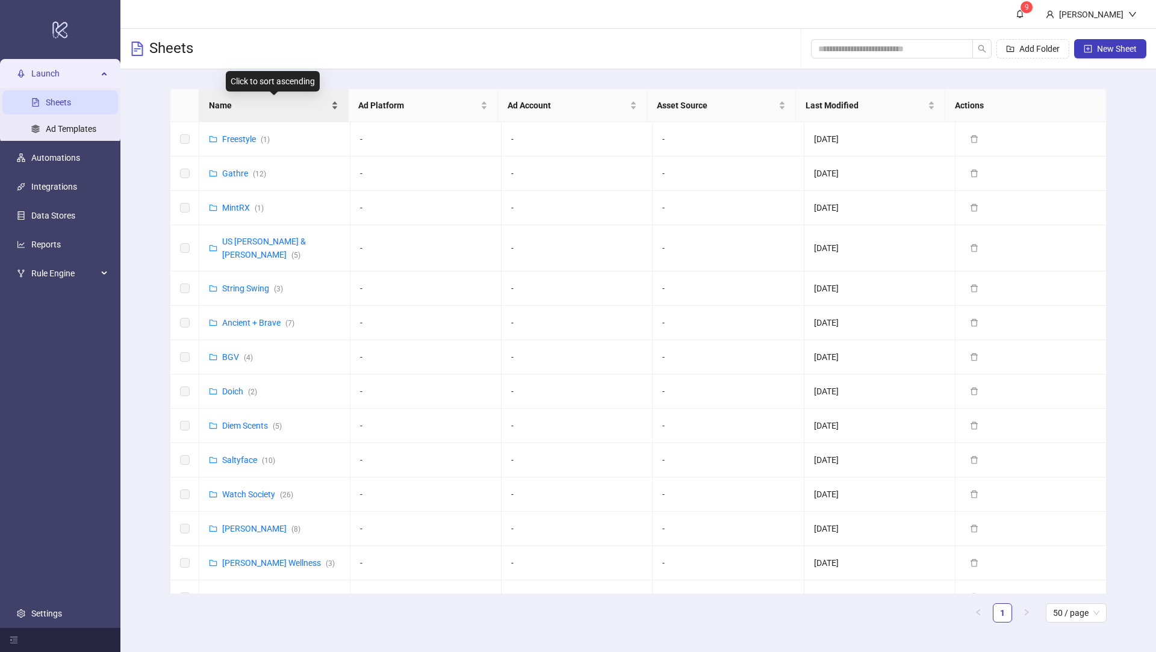
click at [244, 110] on span "Name" at bounding box center [269, 105] width 120 height 13
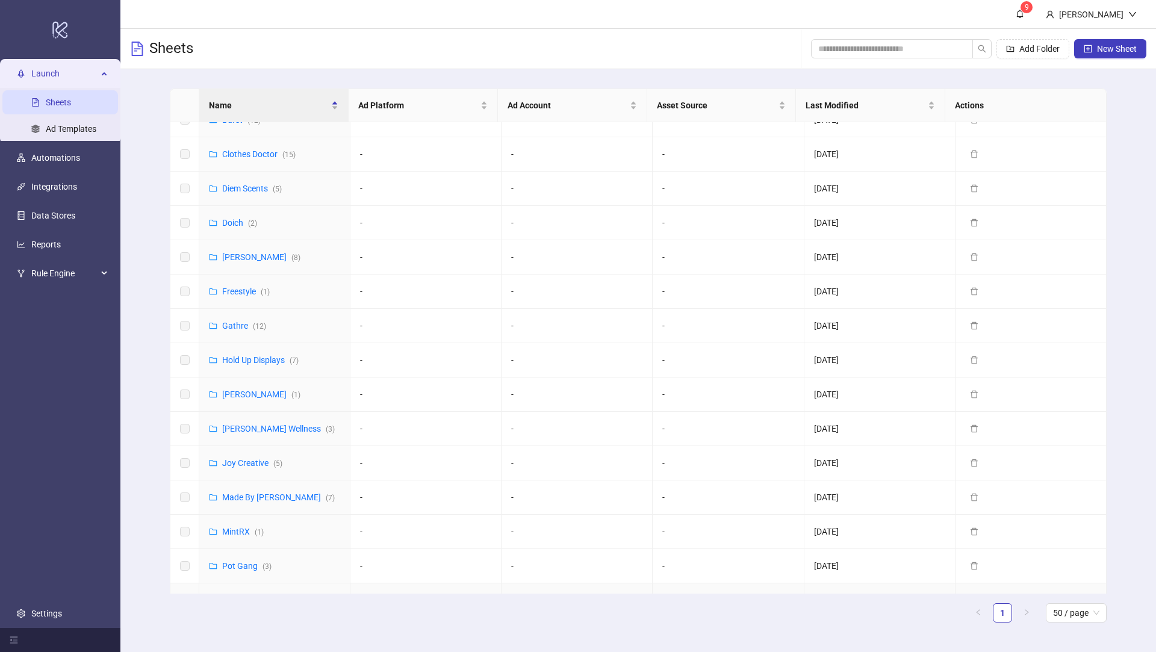
scroll to position [552, 0]
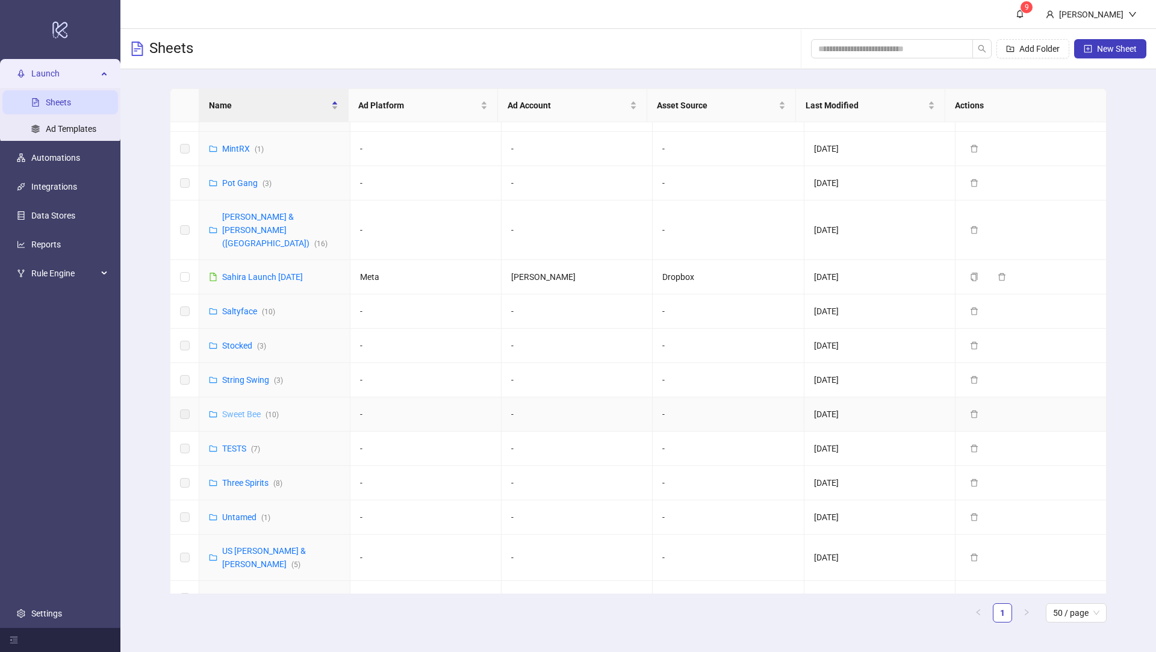
click at [234, 409] on link "Sweet Bee ( 10 )" at bounding box center [250, 414] width 57 height 10
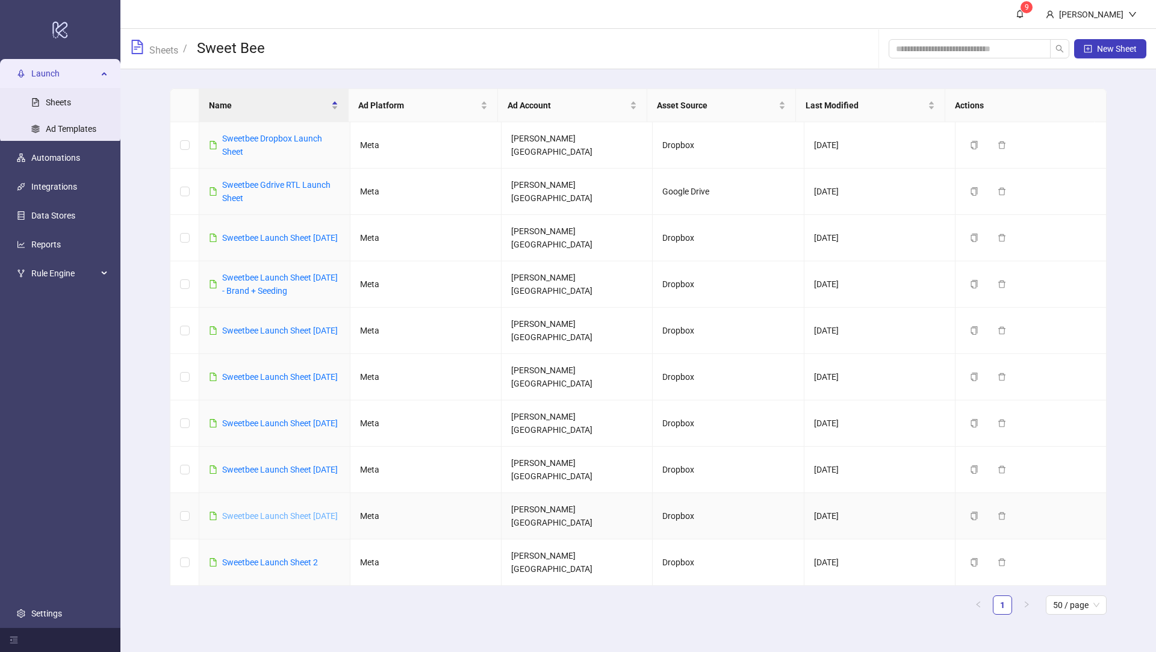
click at [225, 512] on link "Sweetbee Launch Sheet [DATE]" at bounding box center [280, 516] width 116 height 10
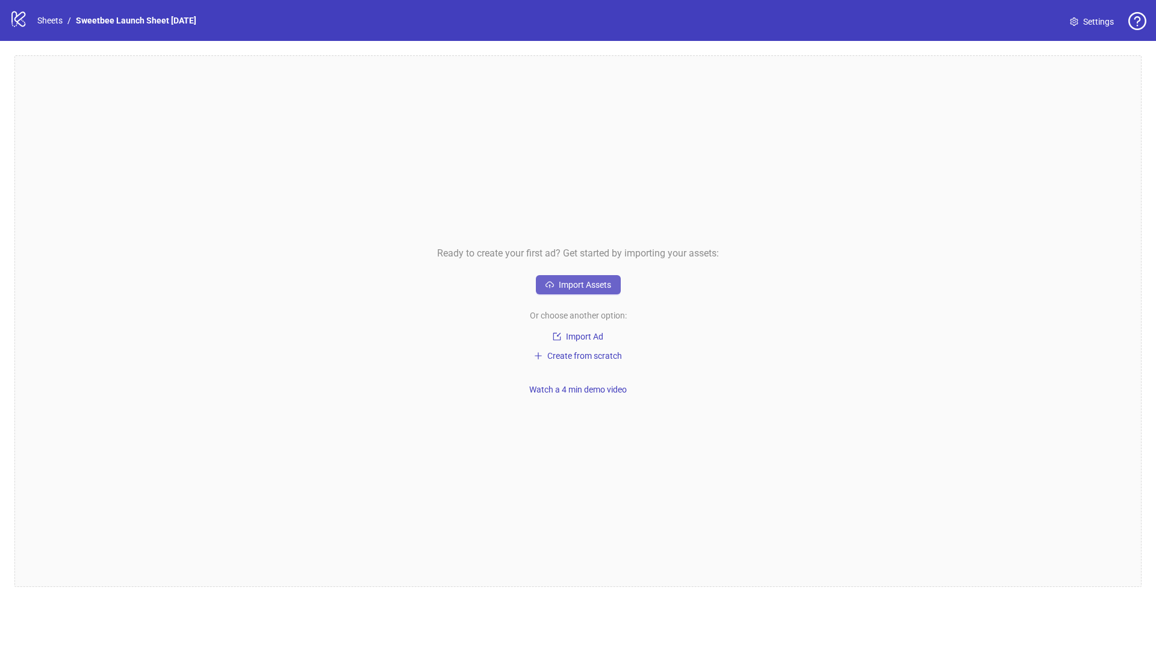
click at [602, 284] on span "Import Assets" at bounding box center [585, 285] width 52 height 10
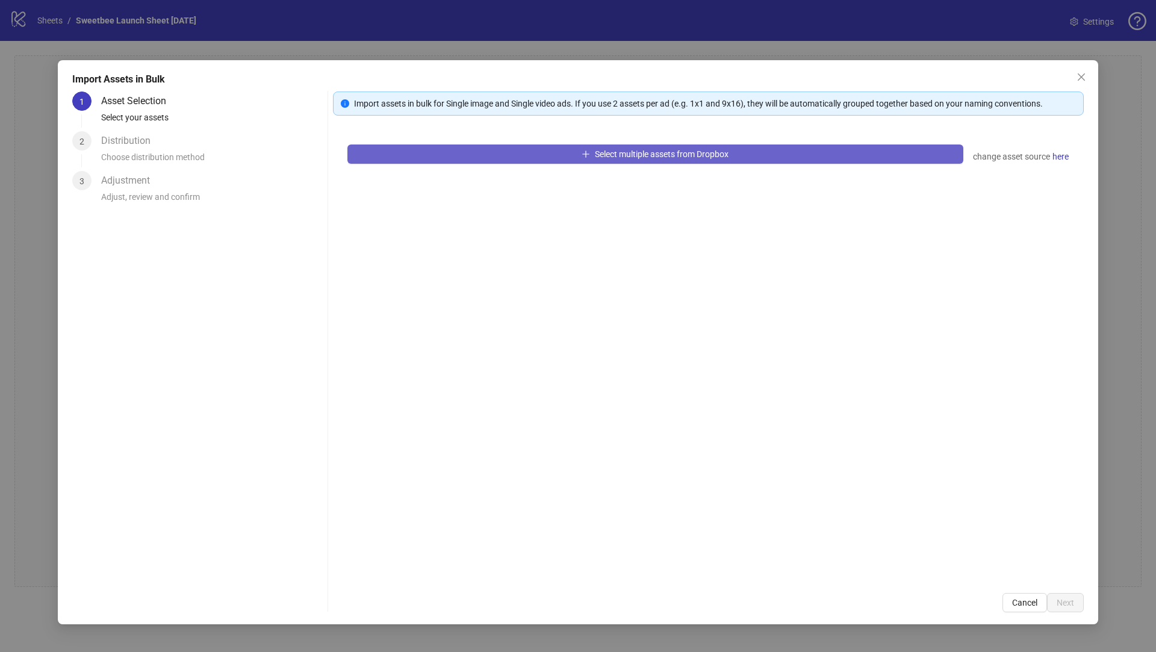
click at [508, 152] on button "Select multiple assets from Dropbox" at bounding box center [655, 154] width 616 height 19
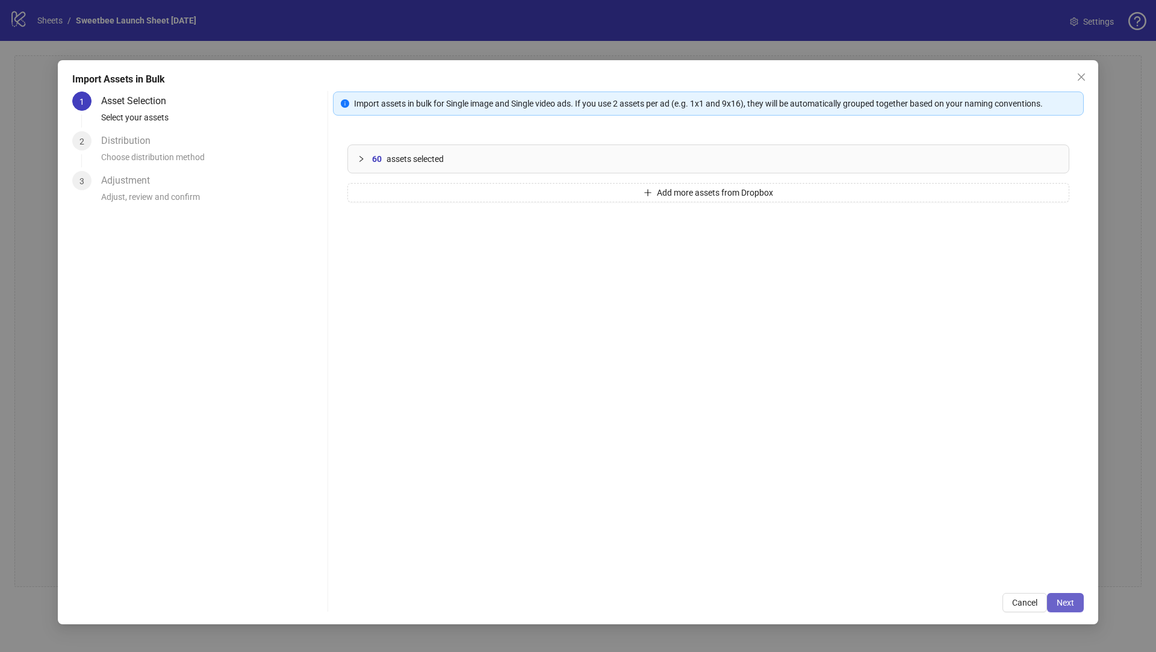
click at [1056, 604] on button "Next" at bounding box center [1065, 602] width 37 height 19
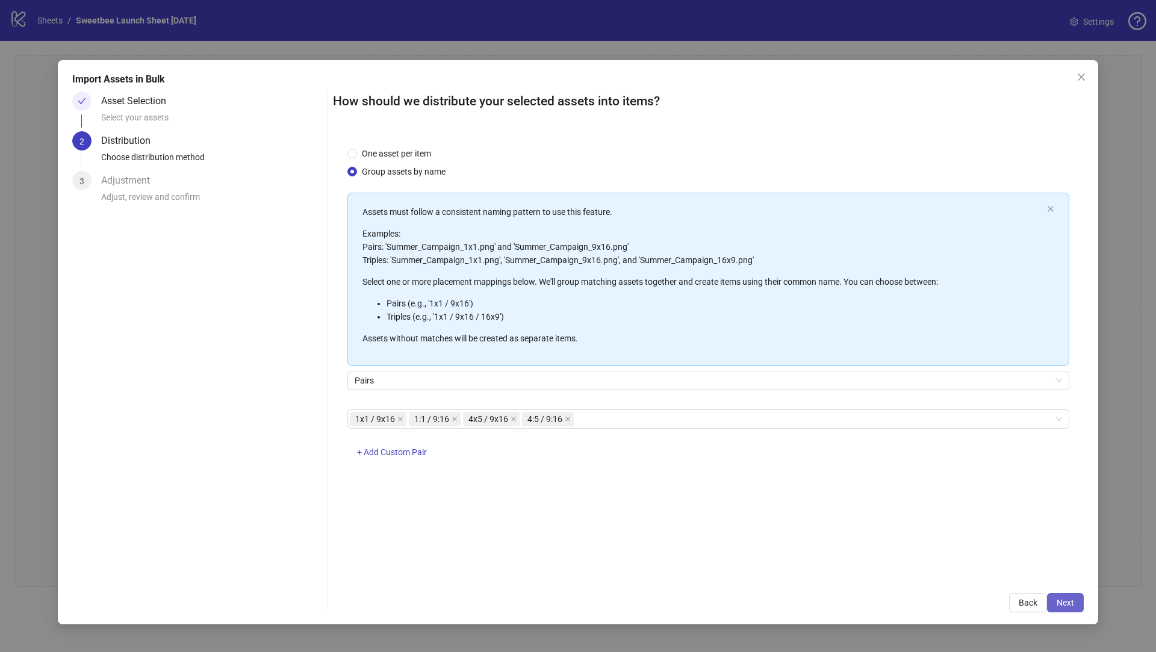
click at [1078, 598] on button "Next" at bounding box center [1065, 602] width 37 height 19
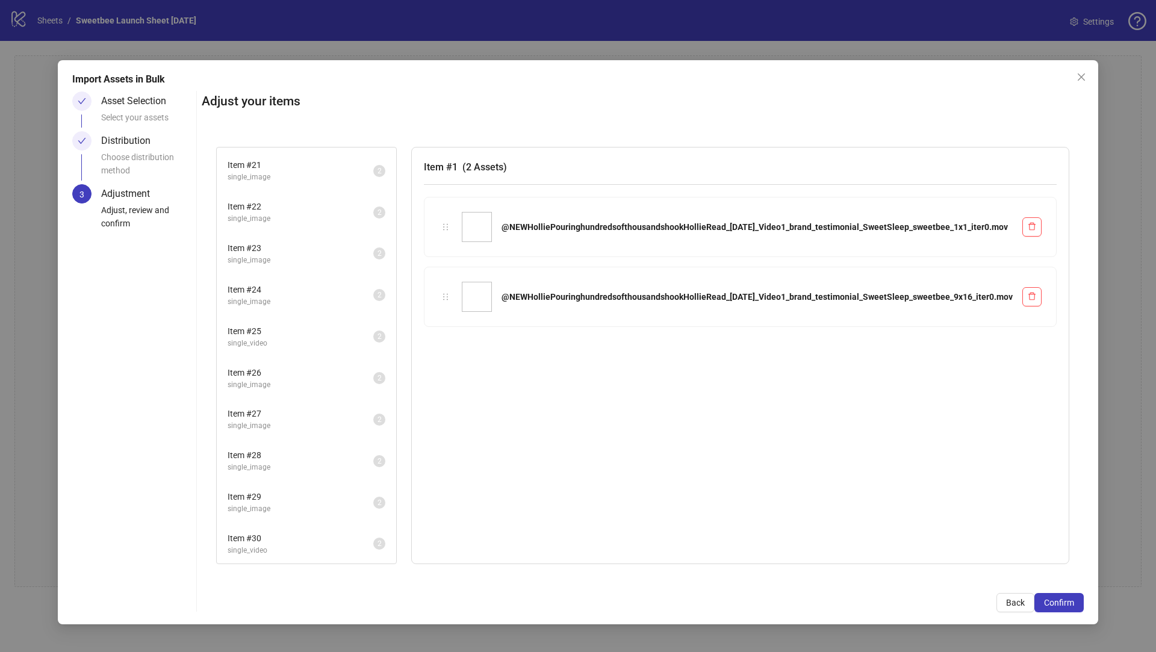
scroll to position [827, 0]
click at [1059, 599] on span "Confirm" at bounding box center [1059, 603] width 30 height 10
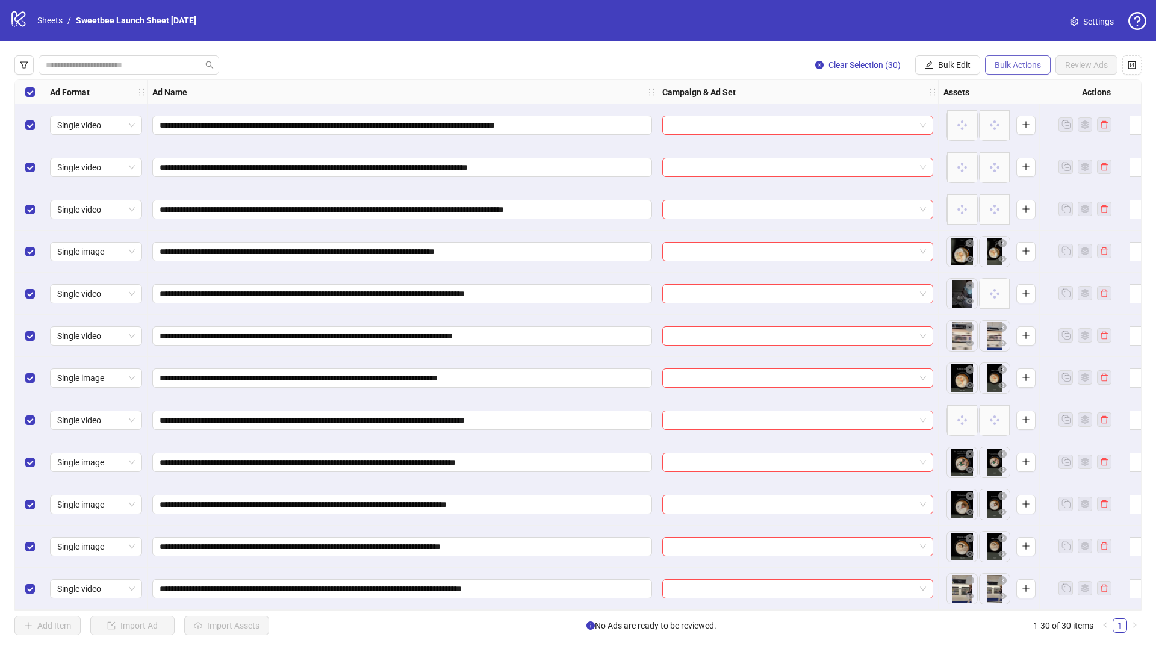
click at [1024, 66] on span "Bulk Actions" at bounding box center [1018, 65] width 46 height 10
click at [1022, 67] on span "Bulk Actions" at bounding box center [1018, 65] width 46 height 10
click at [935, 64] on button "Bulk Edit" at bounding box center [947, 64] width 65 height 19
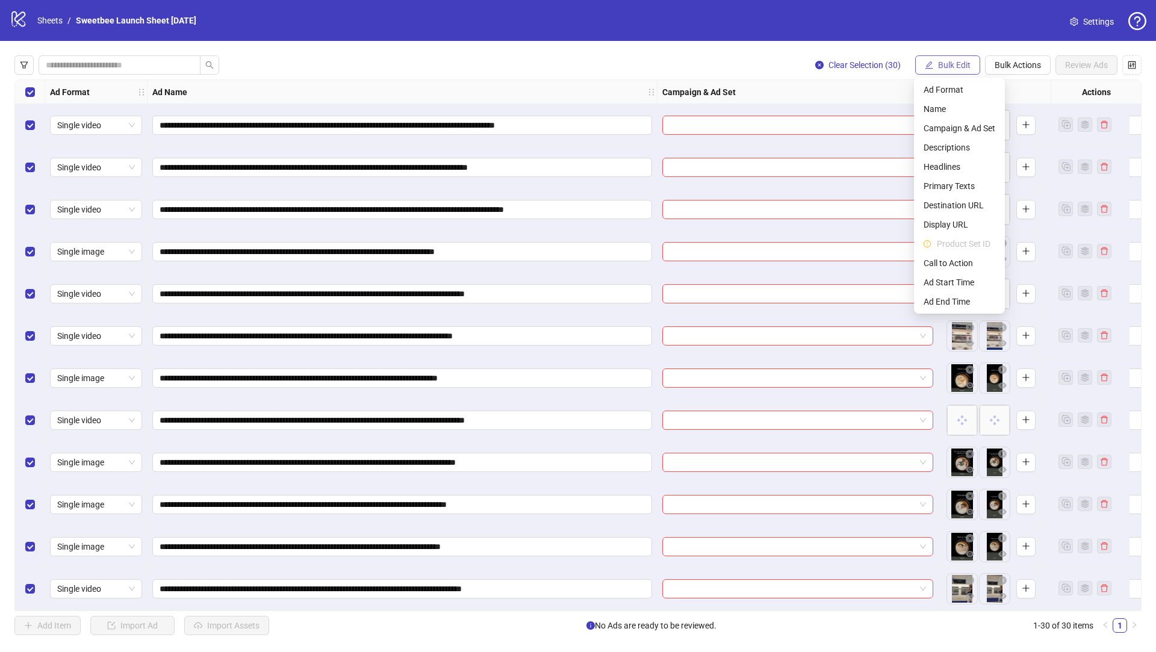
click at [935, 64] on button "Bulk Edit" at bounding box center [947, 64] width 65 height 19
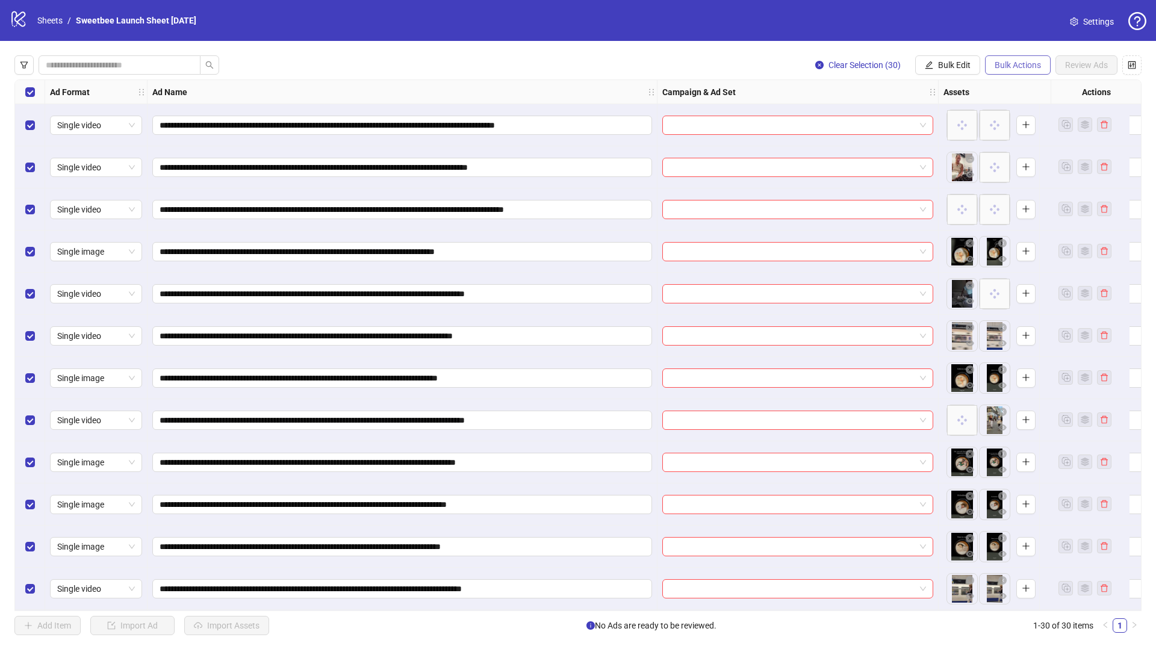
click at [998, 63] on span "Bulk Actions" at bounding box center [1018, 65] width 46 height 10
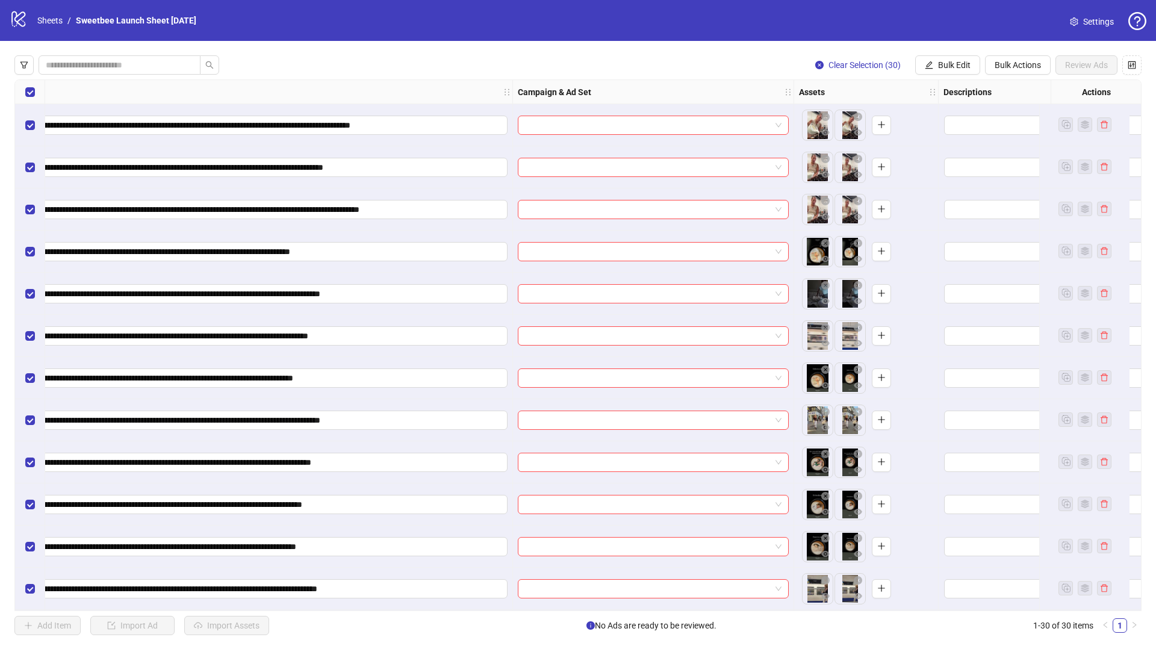
scroll to position [0, 0]
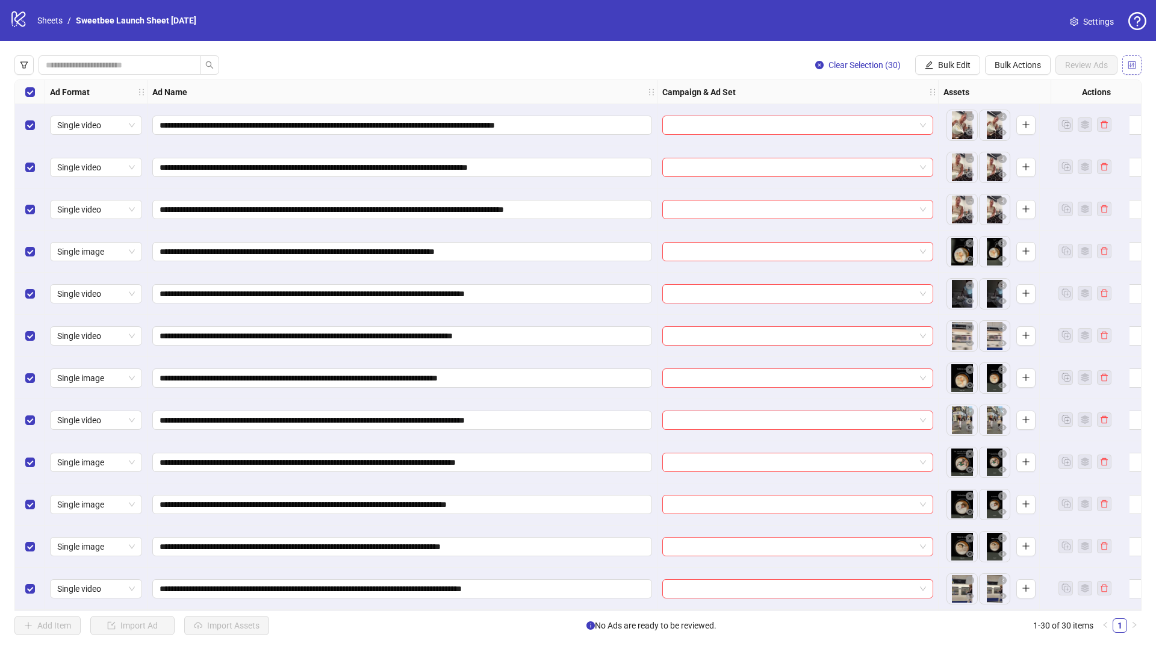
click at [1140, 64] on button "button" at bounding box center [1131, 64] width 19 height 19
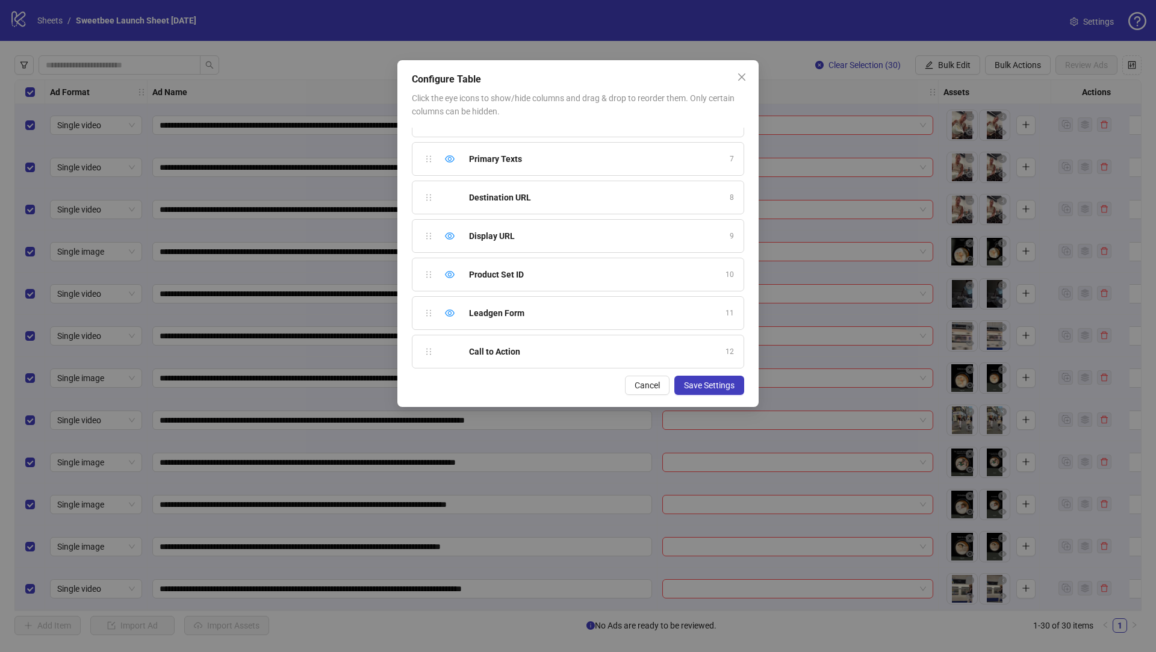
scroll to position [89, 0]
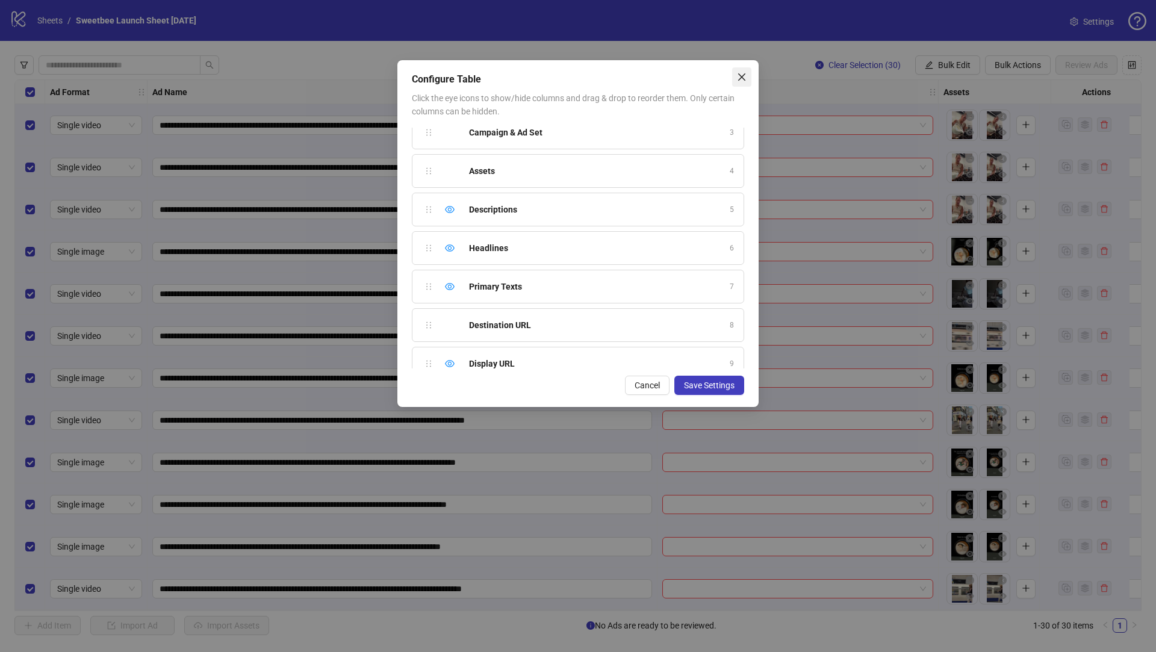
click at [744, 73] on icon "close" at bounding box center [742, 77] width 10 height 10
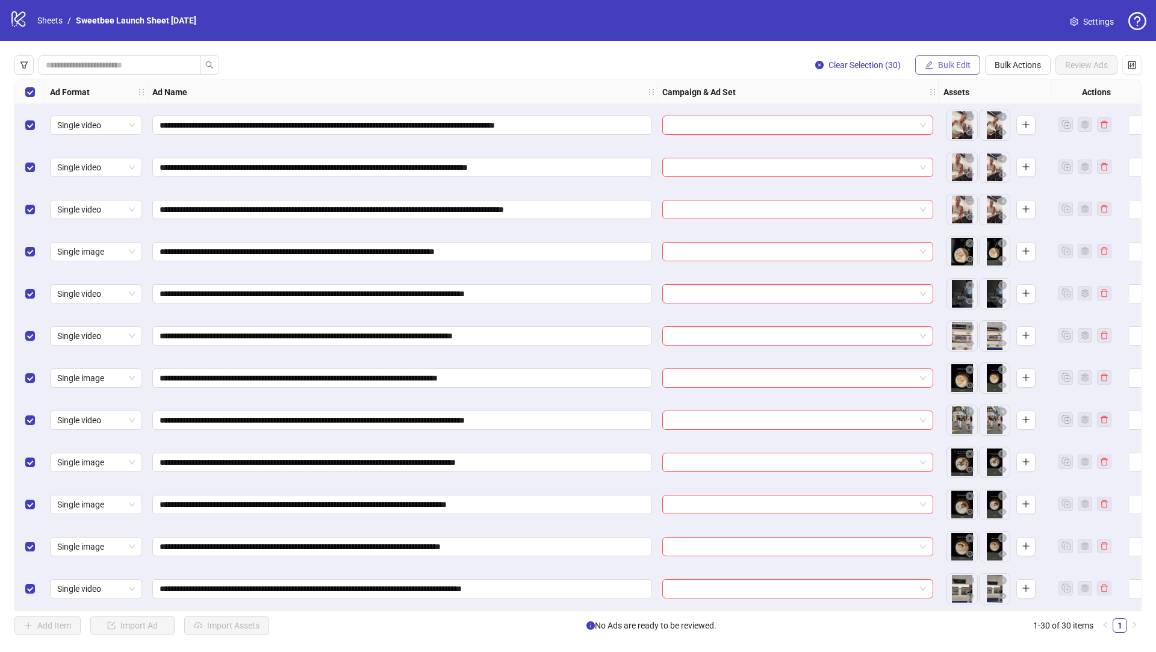
click at [957, 68] on span "Bulk Edit" at bounding box center [954, 65] width 33 height 10
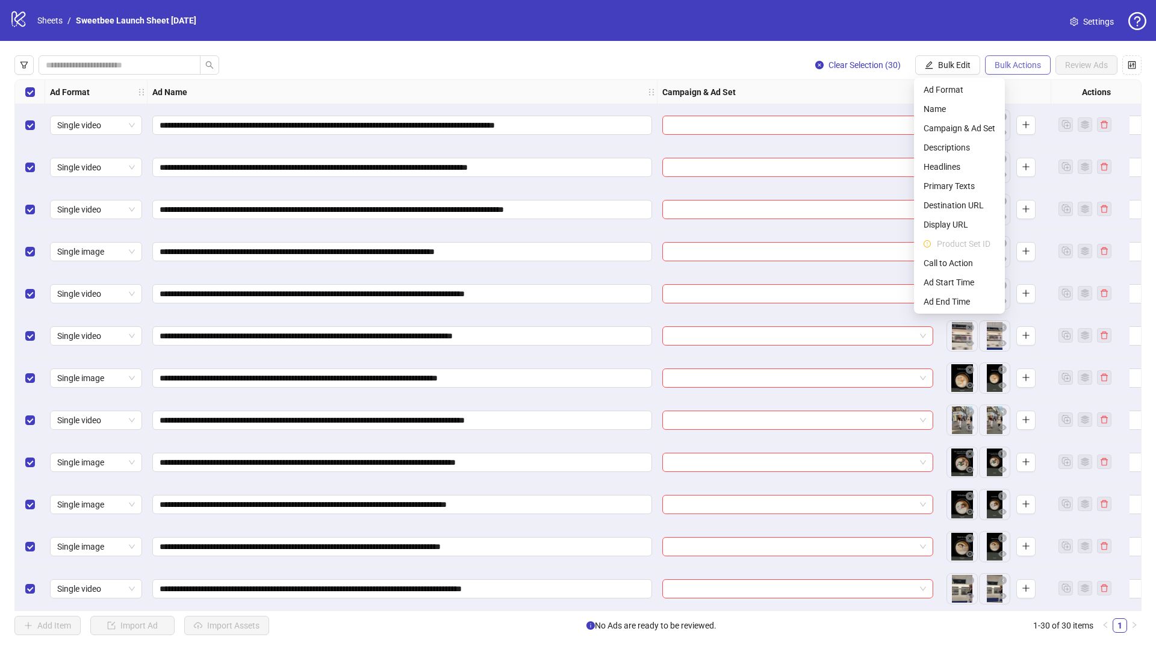
click at [1016, 66] on span "Bulk Actions" at bounding box center [1018, 65] width 46 height 10
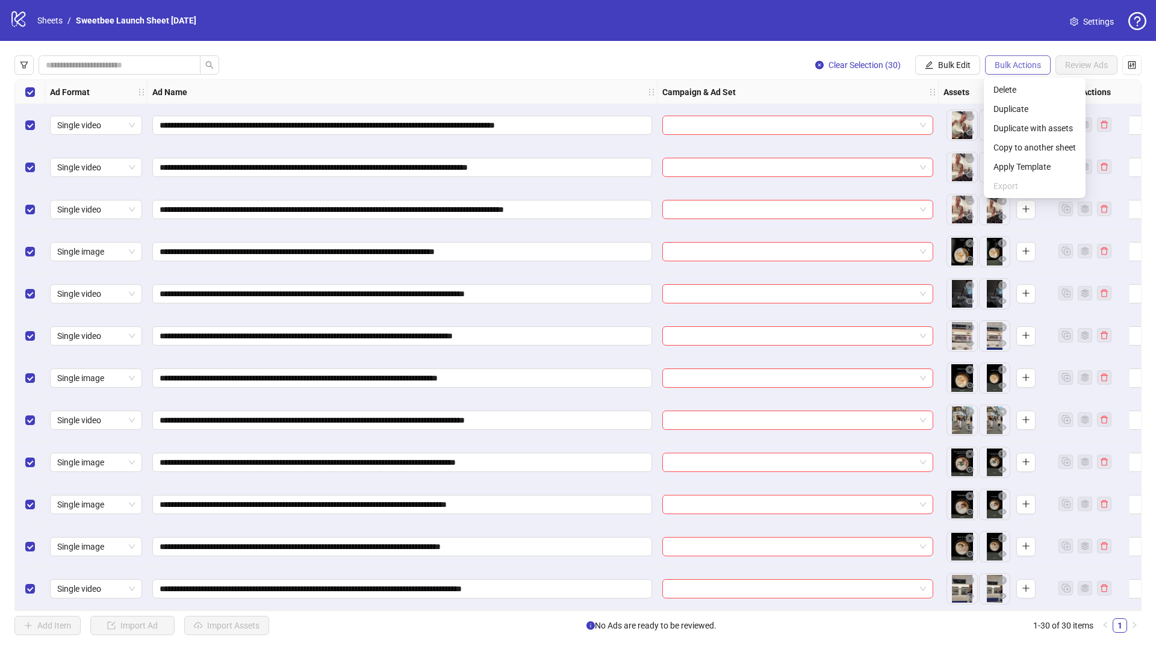
click at [1016, 66] on span "Bulk Actions" at bounding box center [1018, 65] width 46 height 10
click at [1010, 163] on span "Apply Template" at bounding box center [1035, 166] width 82 height 13
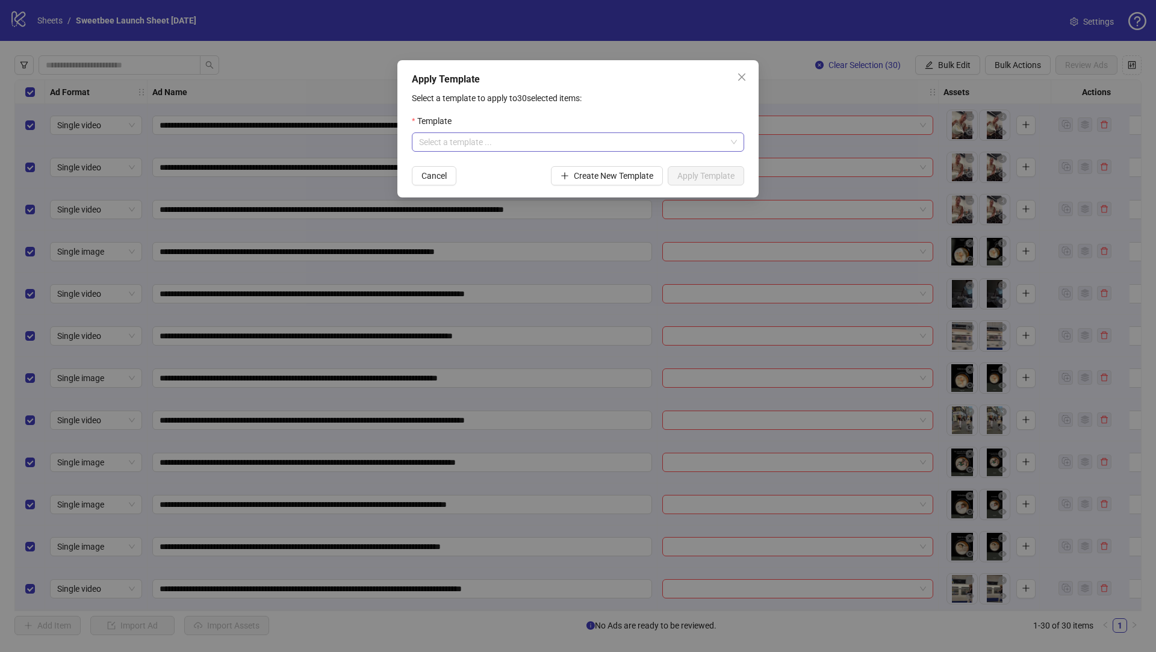
click at [464, 139] on input "search" at bounding box center [572, 142] width 307 height 18
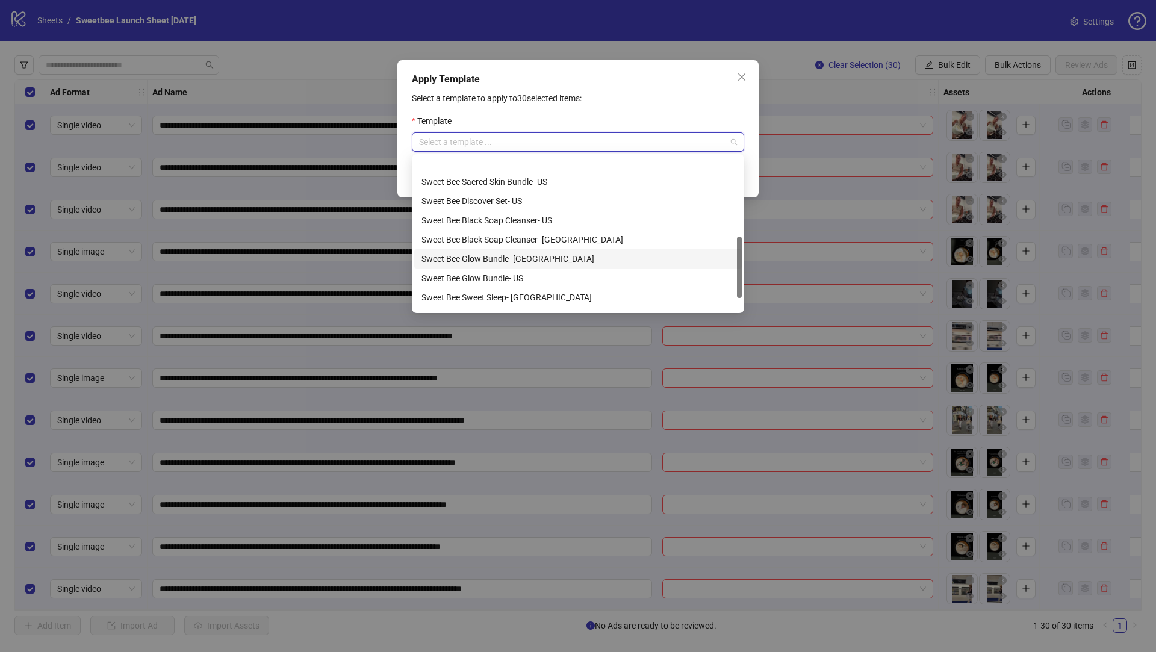
scroll to position [199, 0]
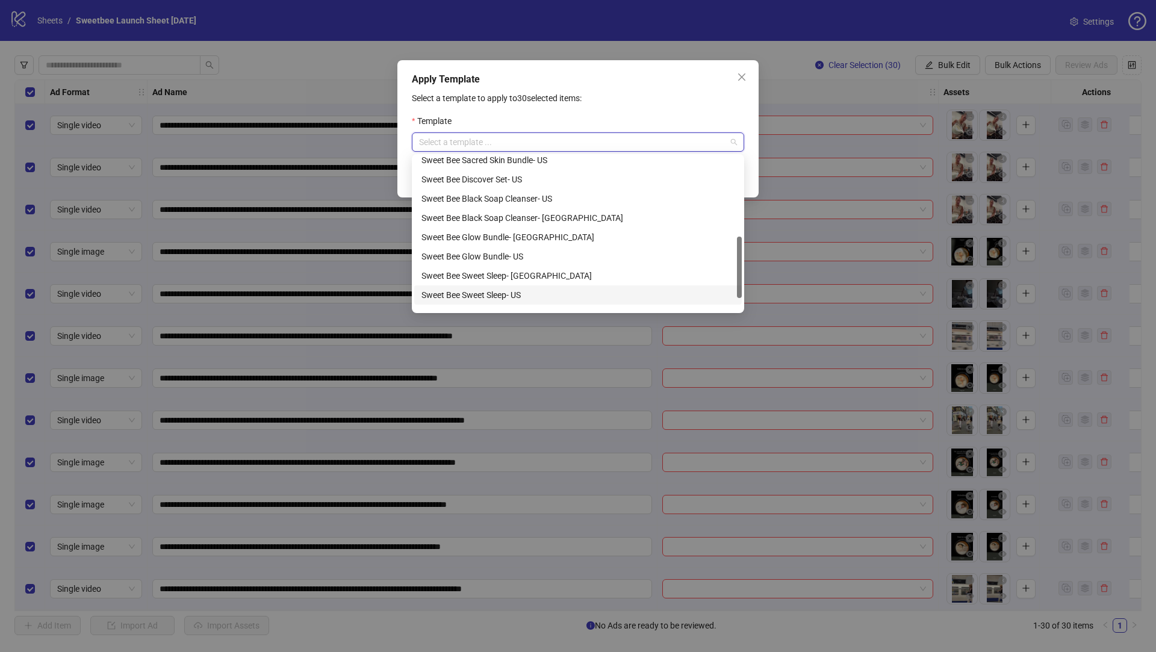
click at [537, 297] on div "Sweet Bee Sweet Sleep- US" at bounding box center [578, 294] width 313 height 13
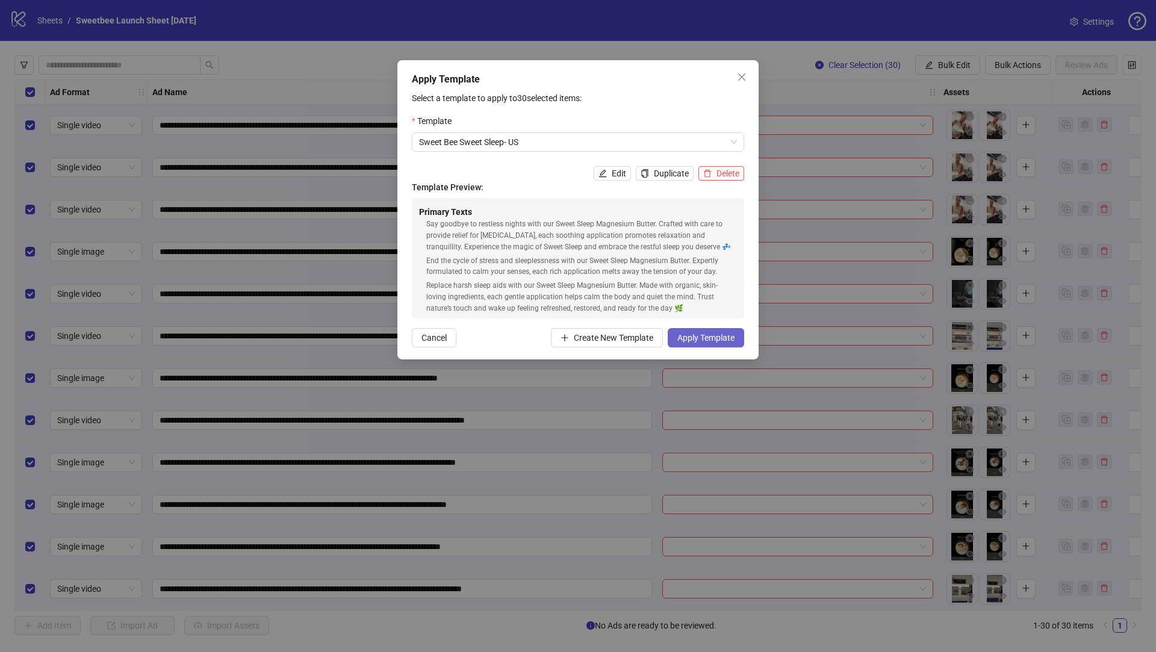
click at [708, 334] on span "Apply Template" at bounding box center [705, 338] width 57 height 10
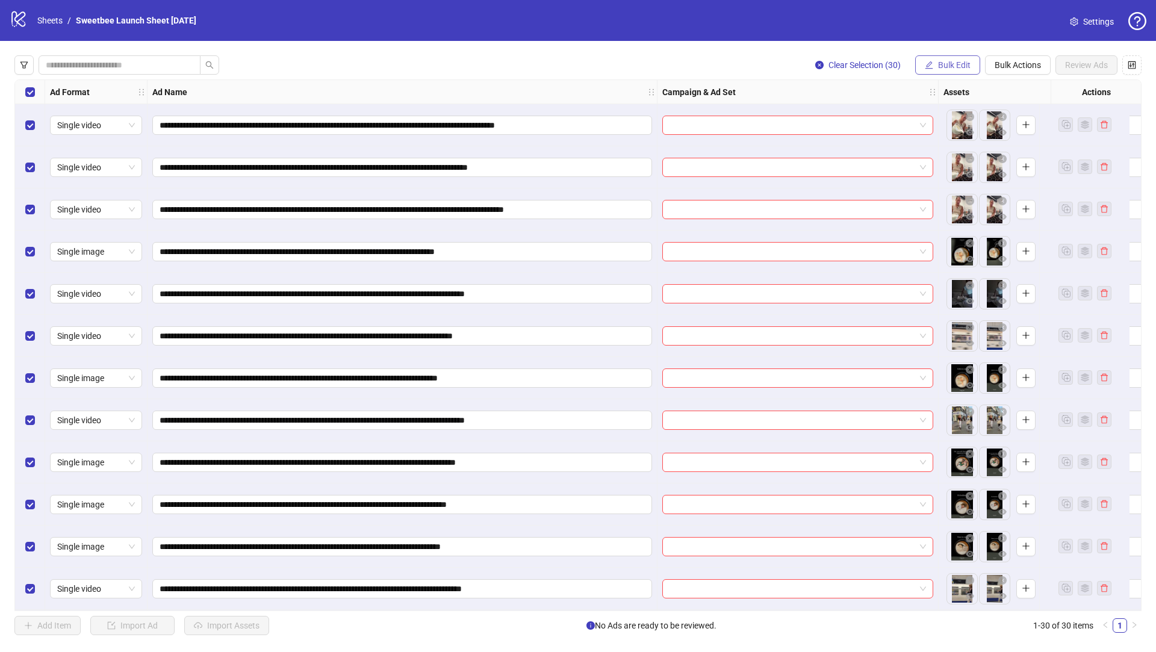
click at [954, 60] on span "Bulk Edit" at bounding box center [954, 65] width 33 height 10
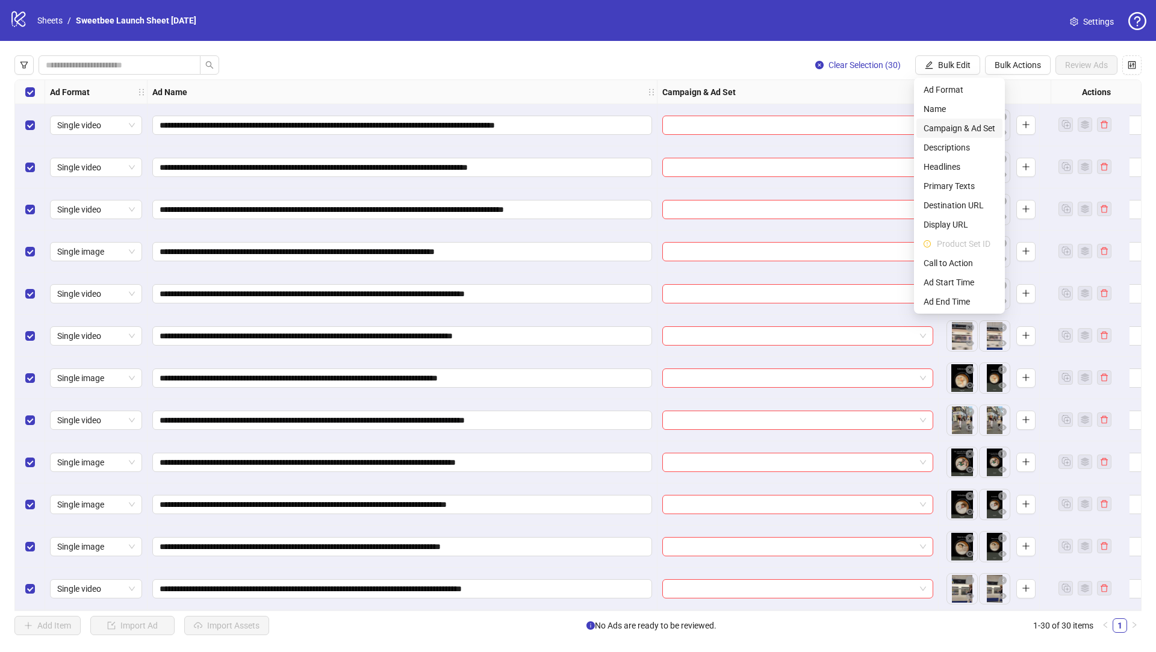
click at [981, 125] on span "Campaign & Ad Set" at bounding box center [960, 128] width 72 height 13
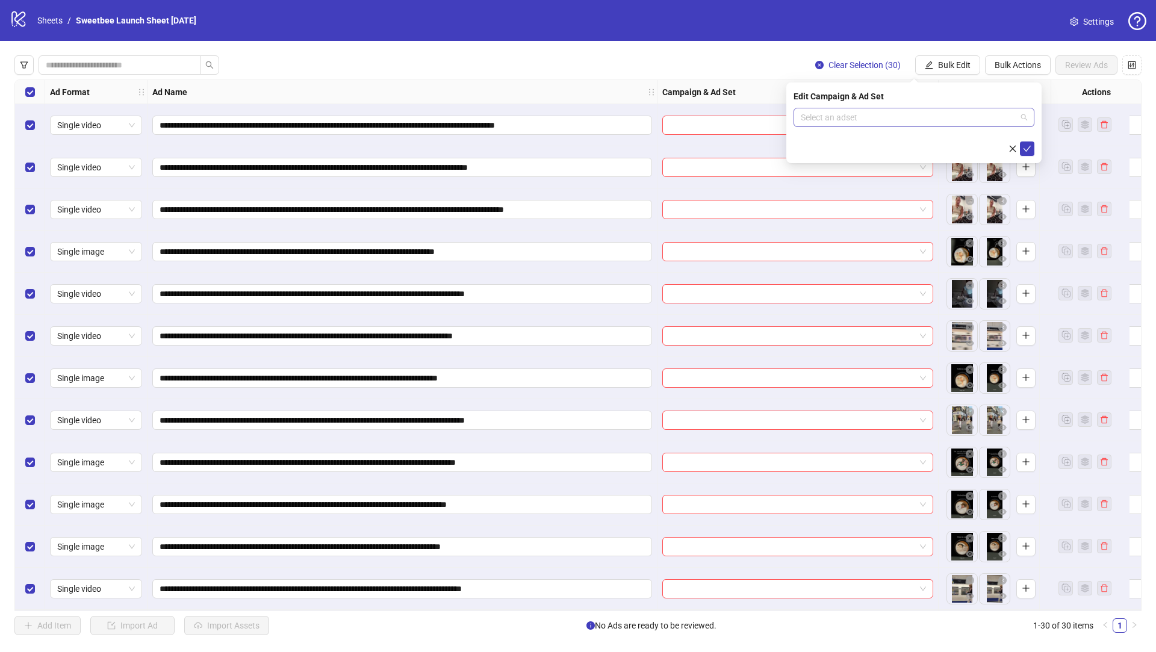
click at [848, 114] on input "search" at bounding box center [909, 117] width 216 height 18
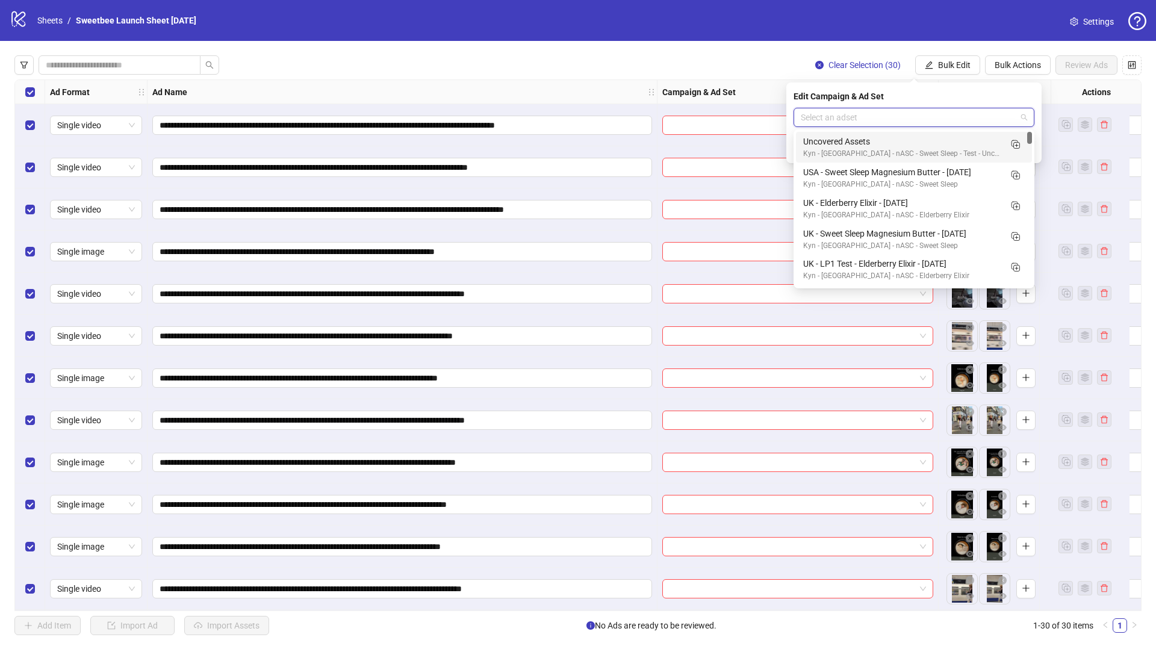
paste input "**********"
type input "**********"
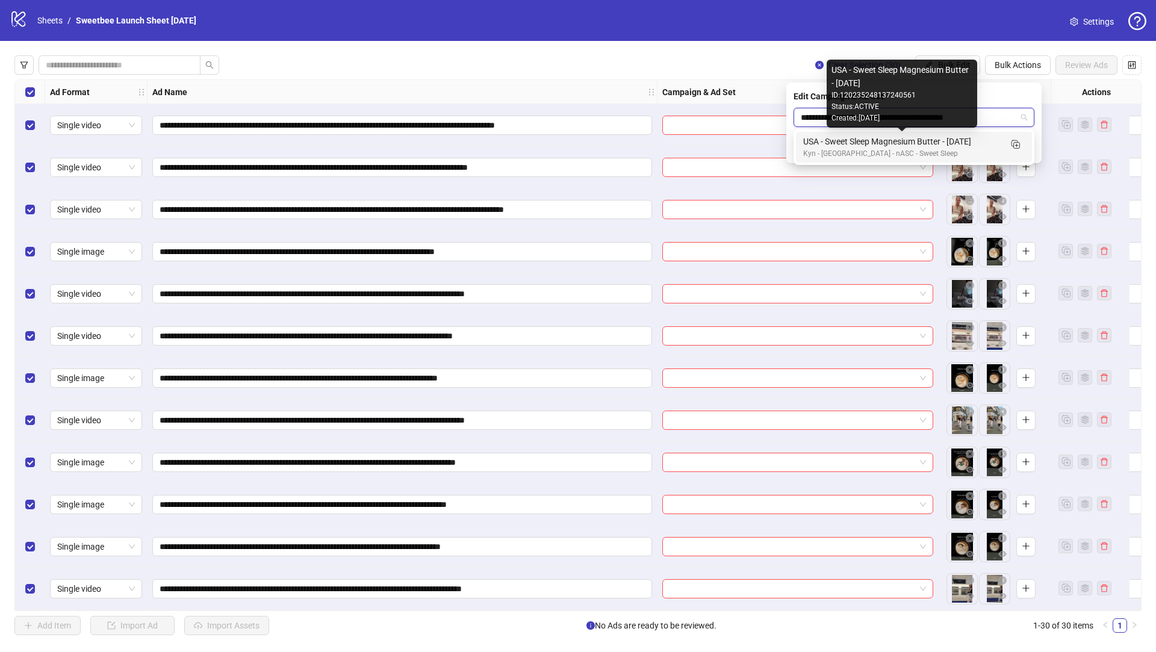
click at [866, 144] on div "USA - Sweet Sleep Magnesium Butter - [DATE]" at bounding box center [902, 141] width 198 height 13
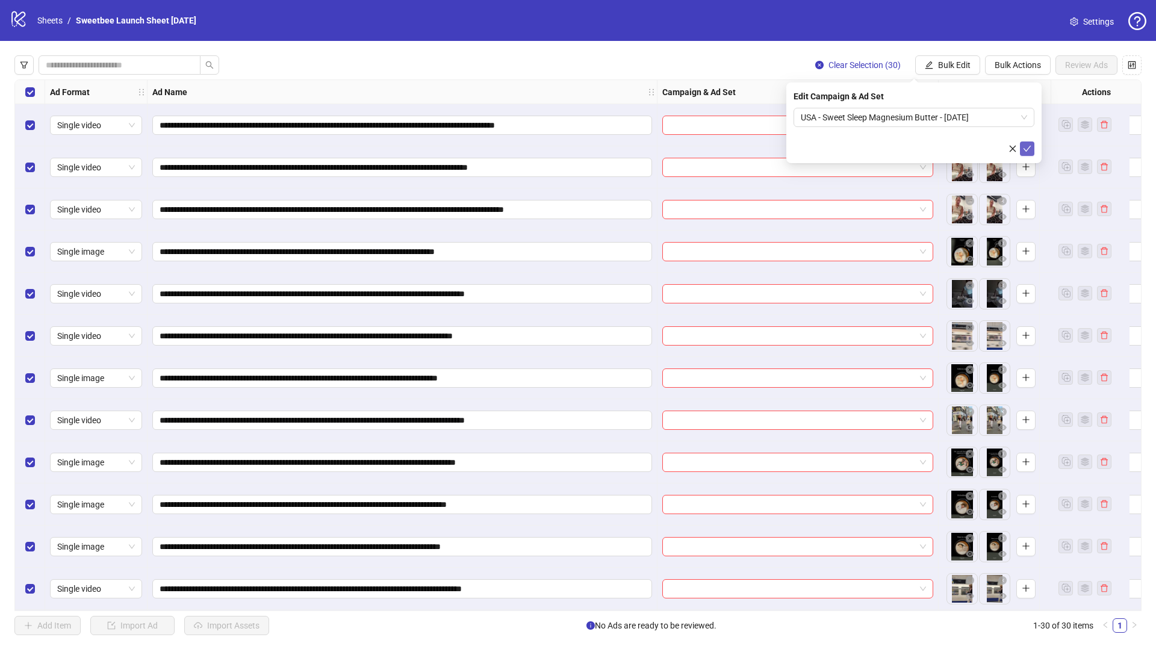
click at [1026, 147] on icon "check" at bounding box center [1027, 149] width 8 height 8
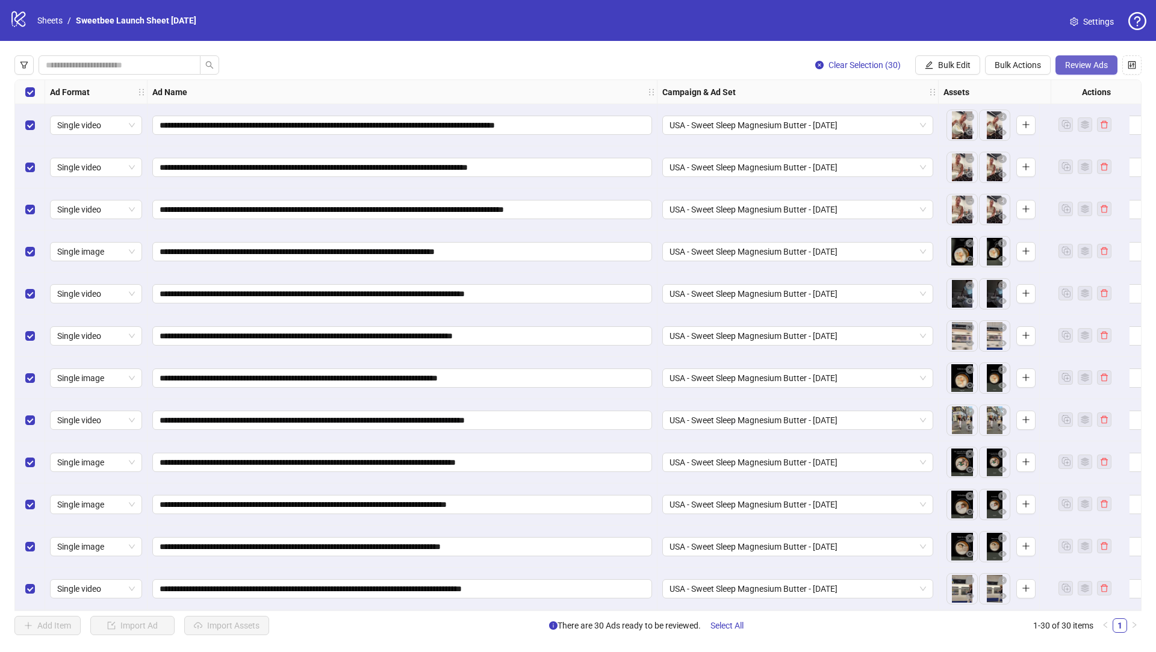
click at [1087, 58] on button "Review Ads" at bounding box center [1087, 64] width 62 height 19
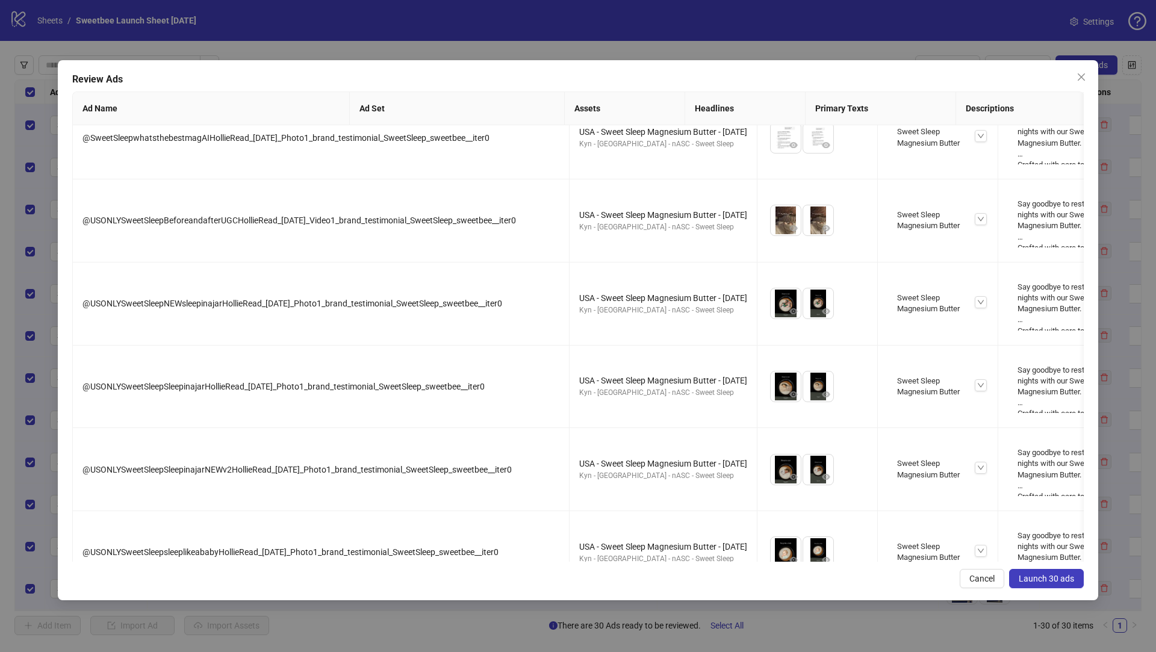
scroll to position [2059, 0]
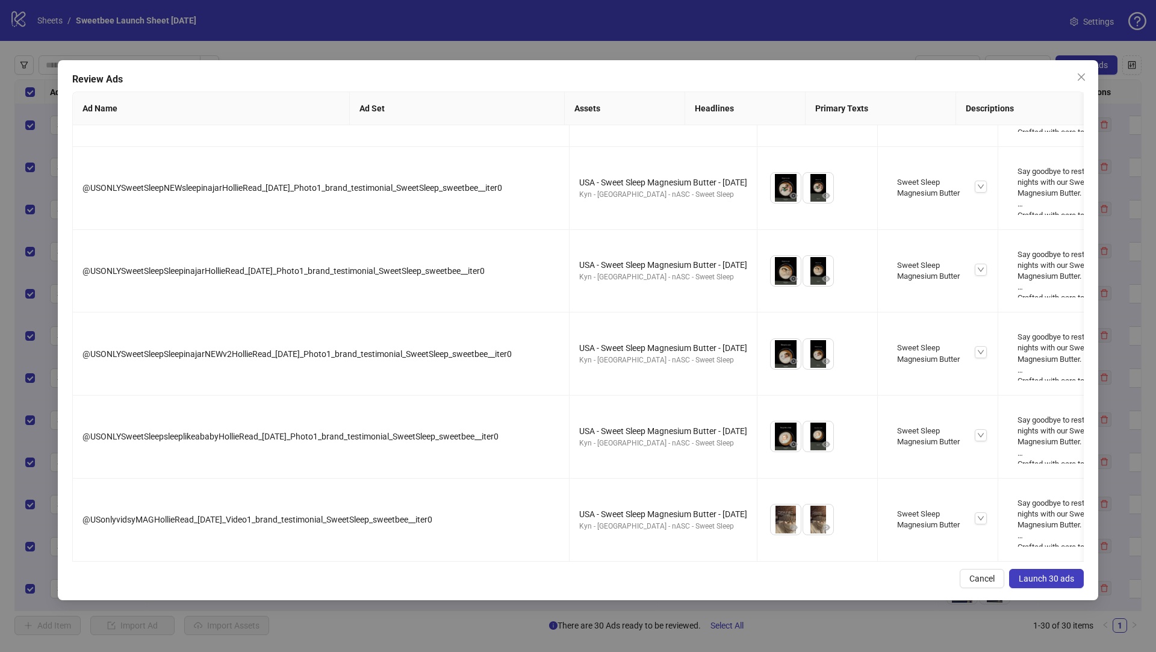
click at [1056, 575] on span "Launch 30 ads" at bounding box center [1046, 579] width 55 height 10
